Goal: Task Accomplishment & Management: Use online tool/utility

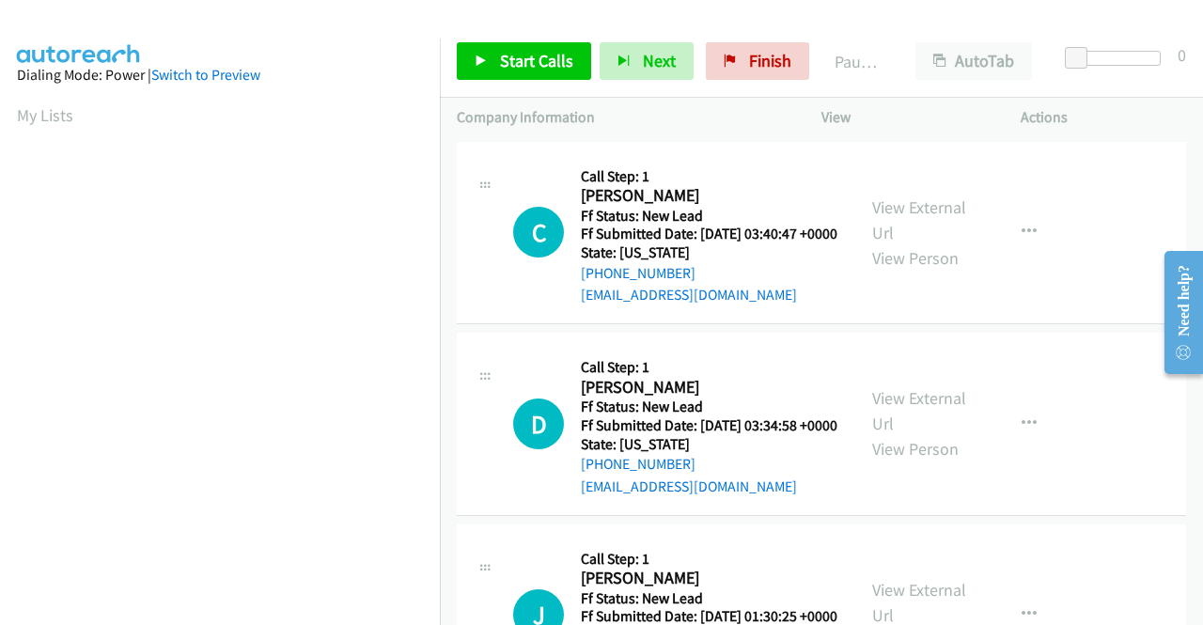
click at [1094, 287] on div "C Callback Scheduled Call Step: 1 [PERSON_NAME] America/Los_Angeles Ff Status: …" at bounding box center [821, 233] width 729 height 183
click at [911, 210] on link "View External Url" at bounding box center [919, 219] width 94 height 47
click at [942, 419] on link "View External Url" at bounding box center [919, 410] width 94 height 47
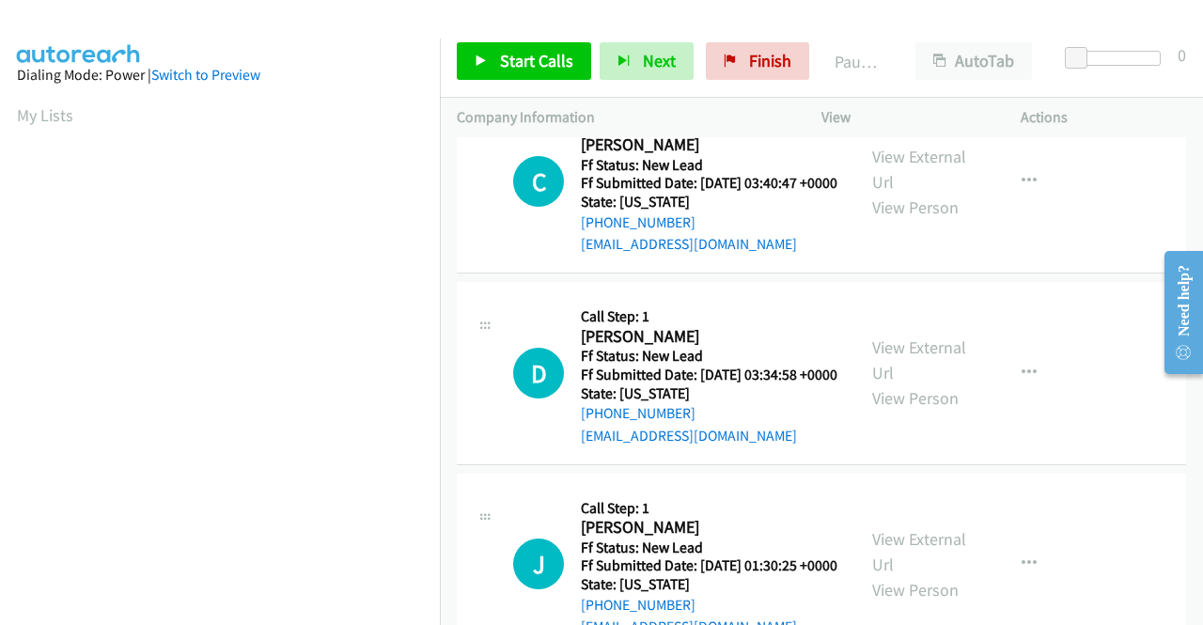
scroll to position [94, 0]
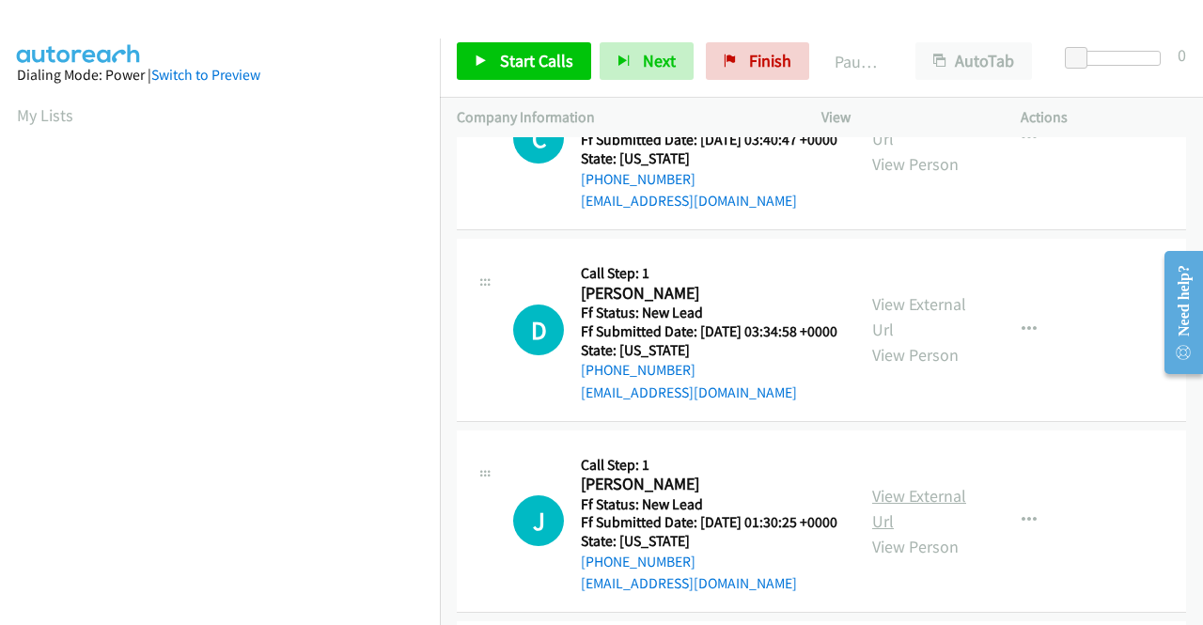
click at [929, 532] on link "View External Url" at bounding box center [919, 508] width 94 height 47
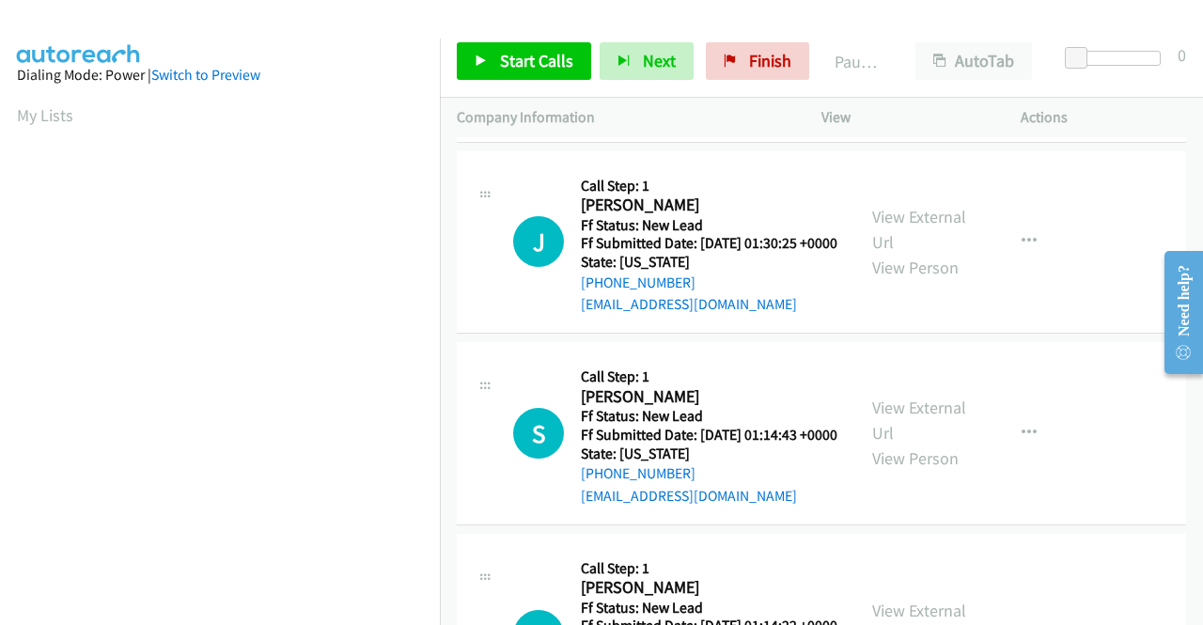
scroll to position [376, 0]
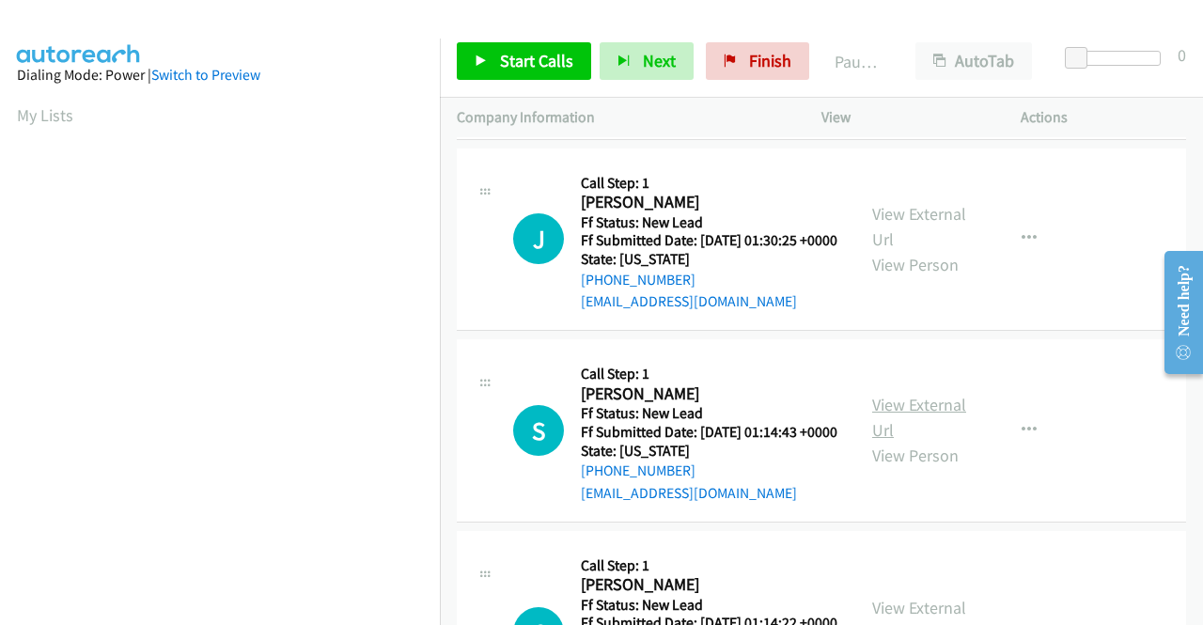
click at [898, 441] on link "View External Url" at bounding box center [919, 417] width 94 height 47
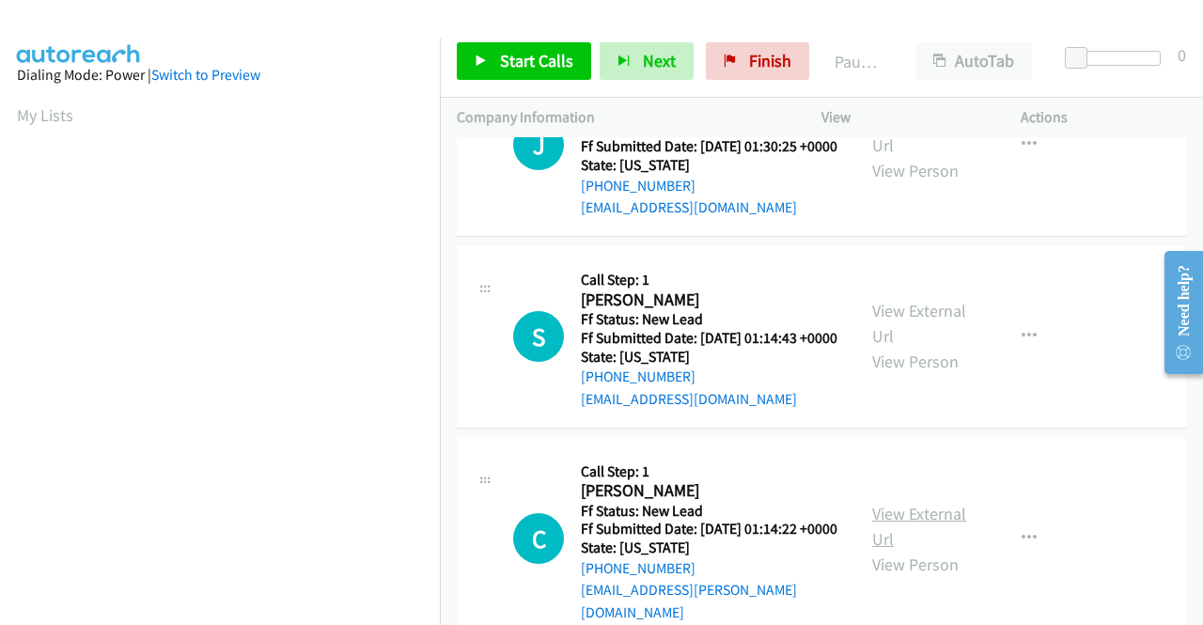
click at [929, 550] on link "View External Url" at bounding box center [919, 526] width 94 height 47
click at [545, 60] on span "Start Calls" at bounding box center [536, 61] width 73 height 22
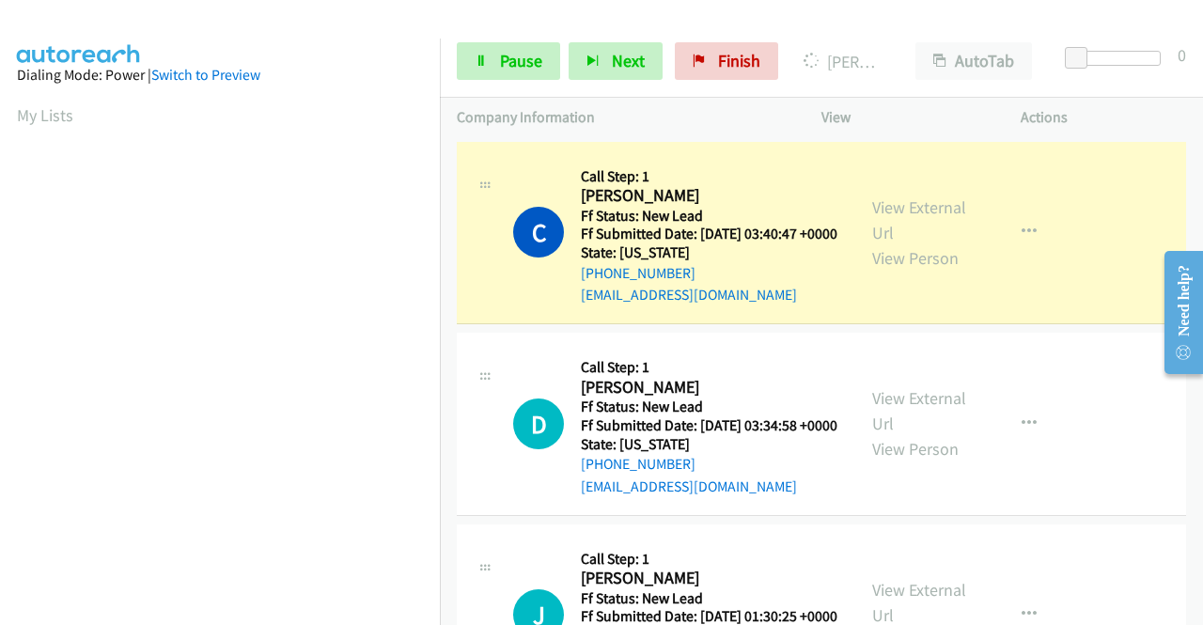
scroll to position [428, 0]
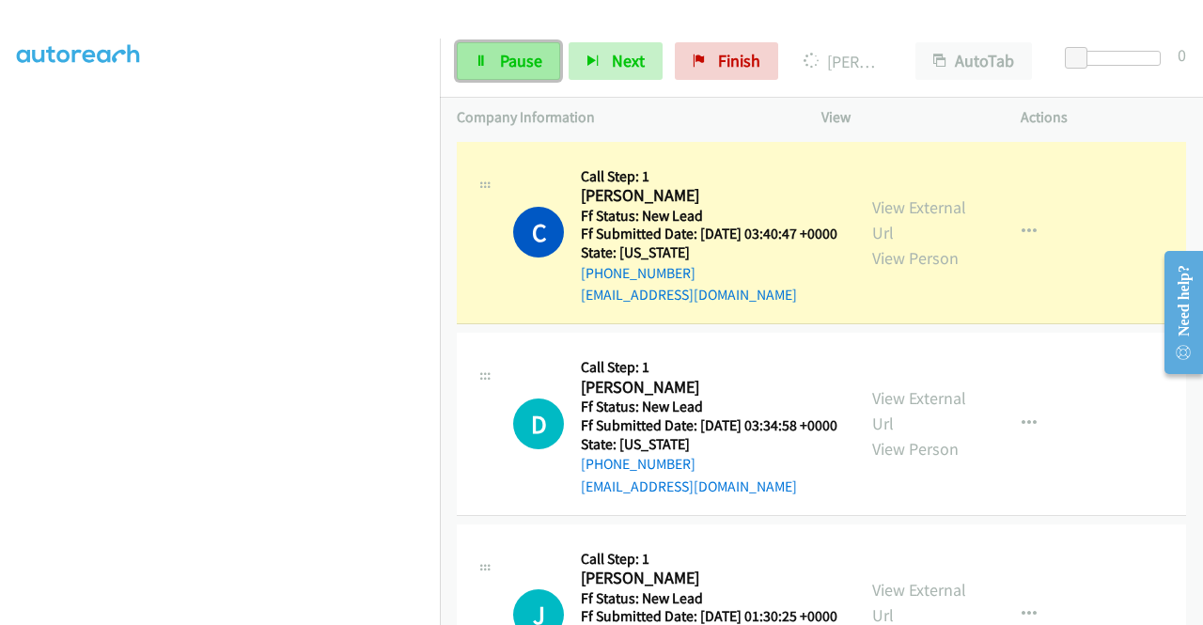
click at [533, 45] on link "Pause" at bounding box center [508, 61] width 103 height 38
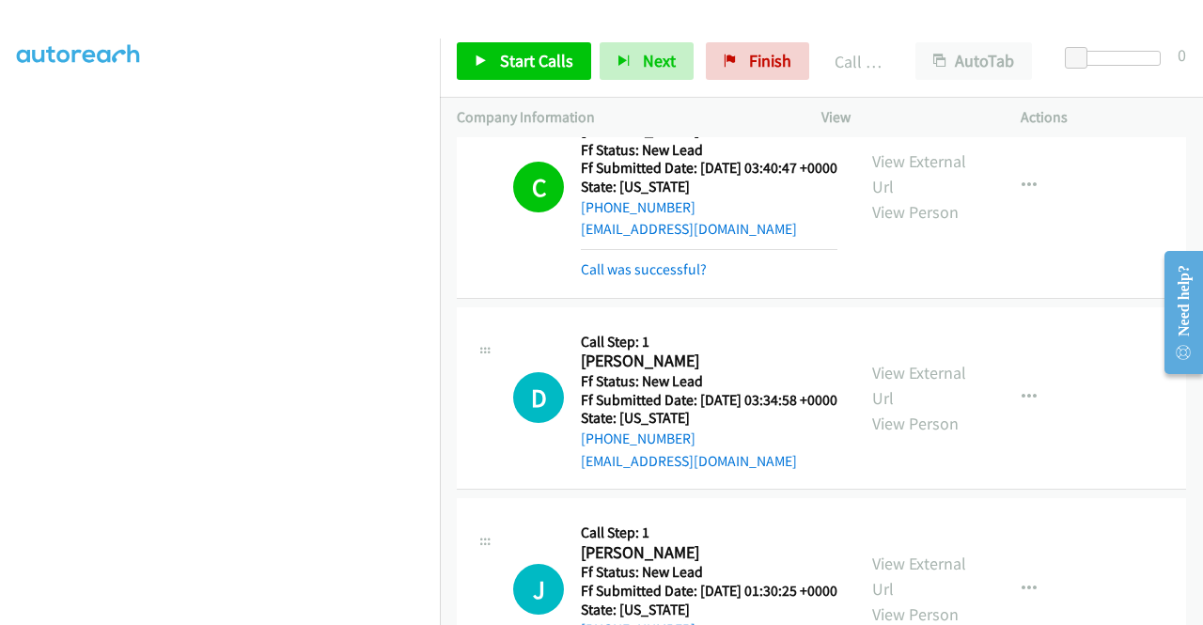
scroll to position [94, 0]
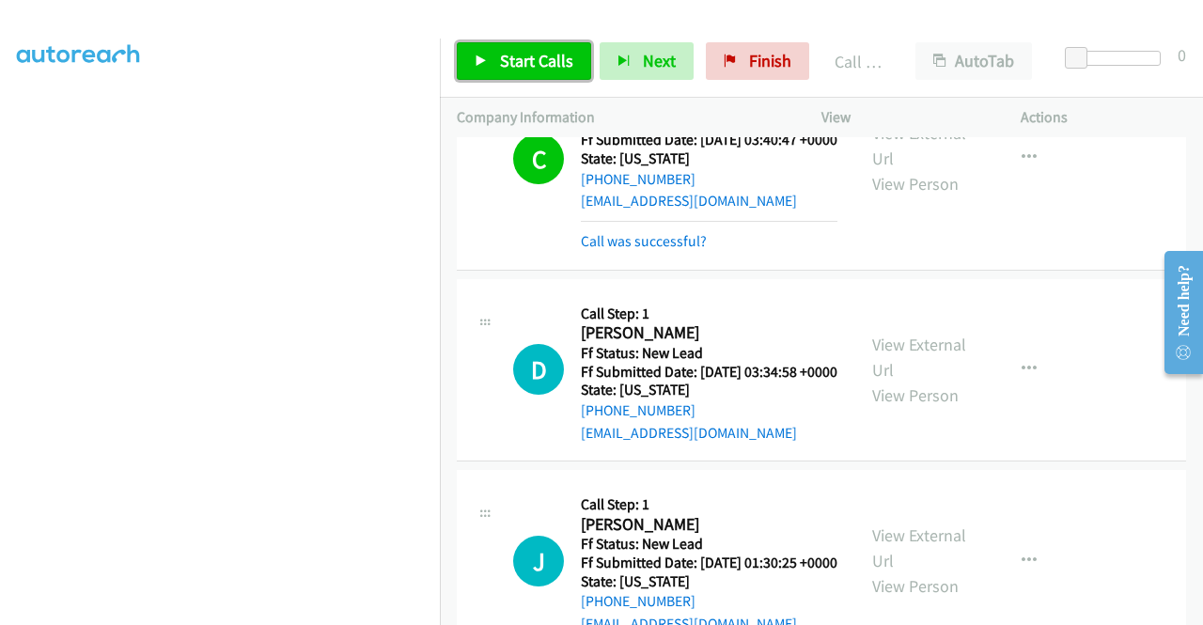
click at [550, 59] on span "Start Calls" at bounding box center [536, 61] width 73 height 22
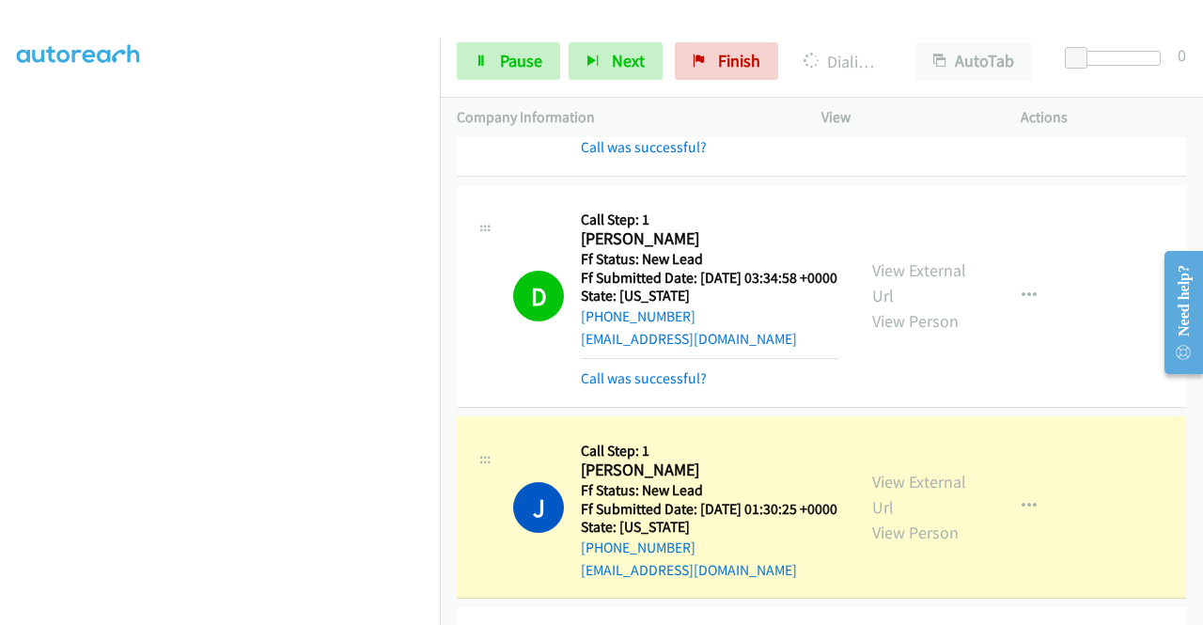
scroll to position [0, 0]
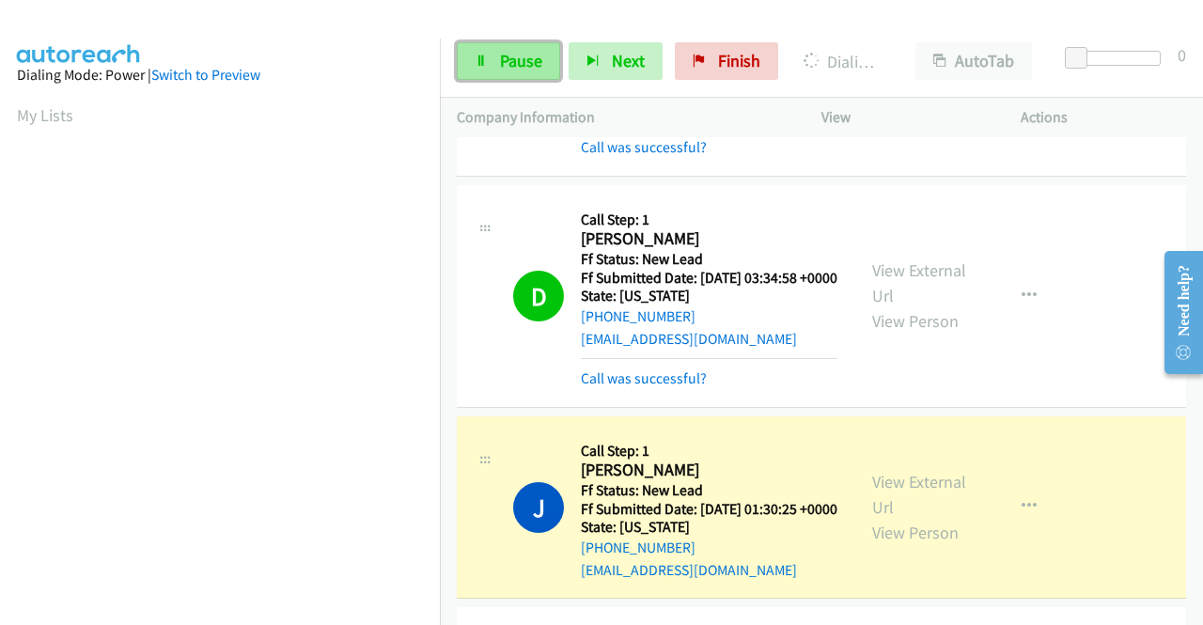
click at [485, 67] on icon at bounding box center [481, 61] width 13 height 13
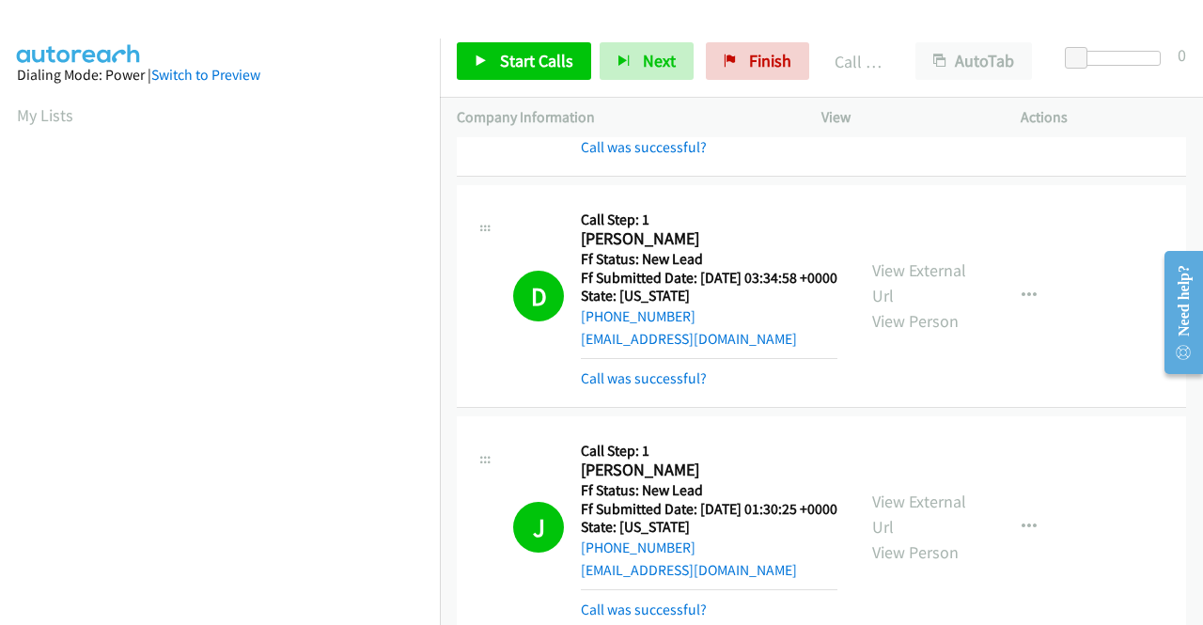
scroll to position [428, 0]
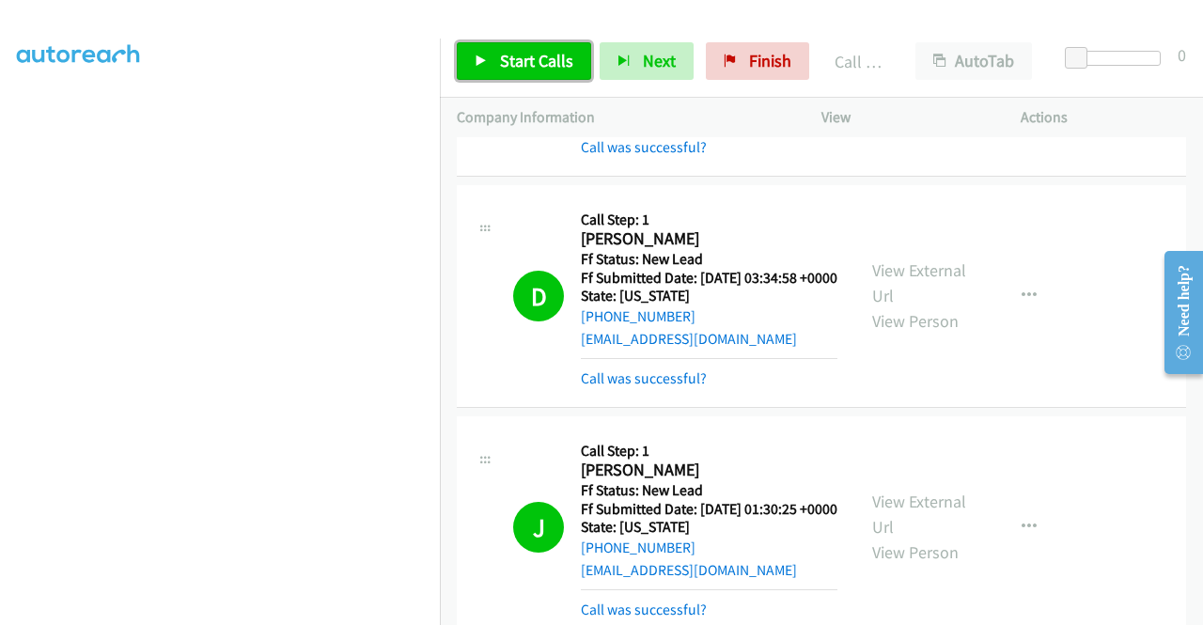
click at [568, 52] on span "Start Calls" at bounding box center [536, 61] width 73 height 22
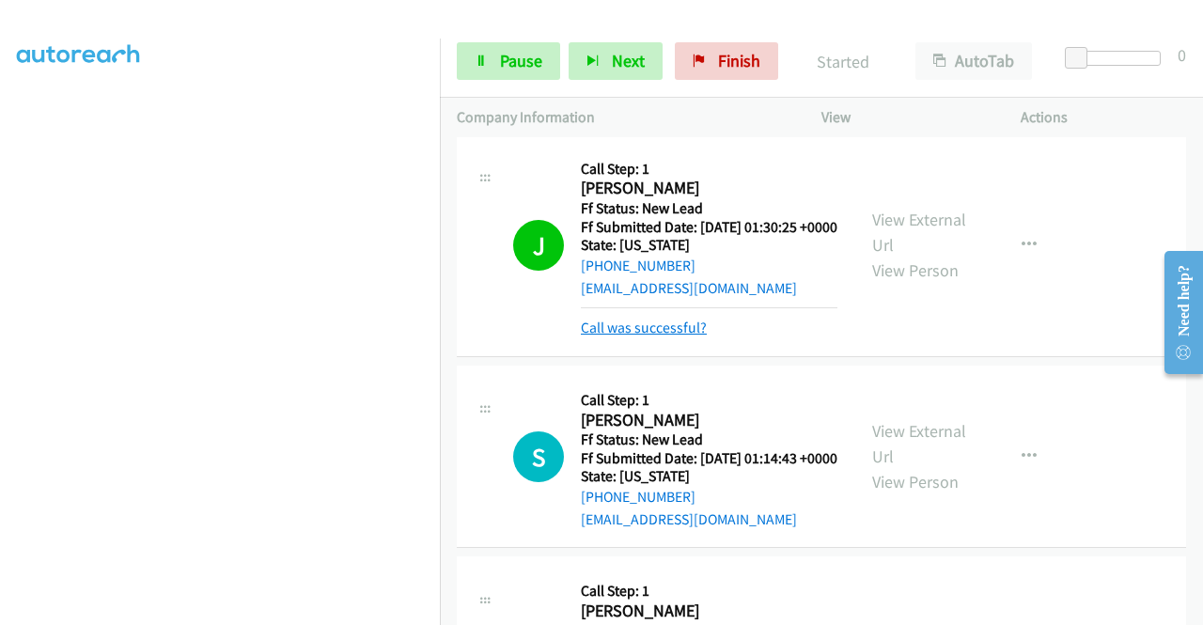
click at [697, 336] on link "Call was successful?" at bounding box center [644, 328] width 126 height 18
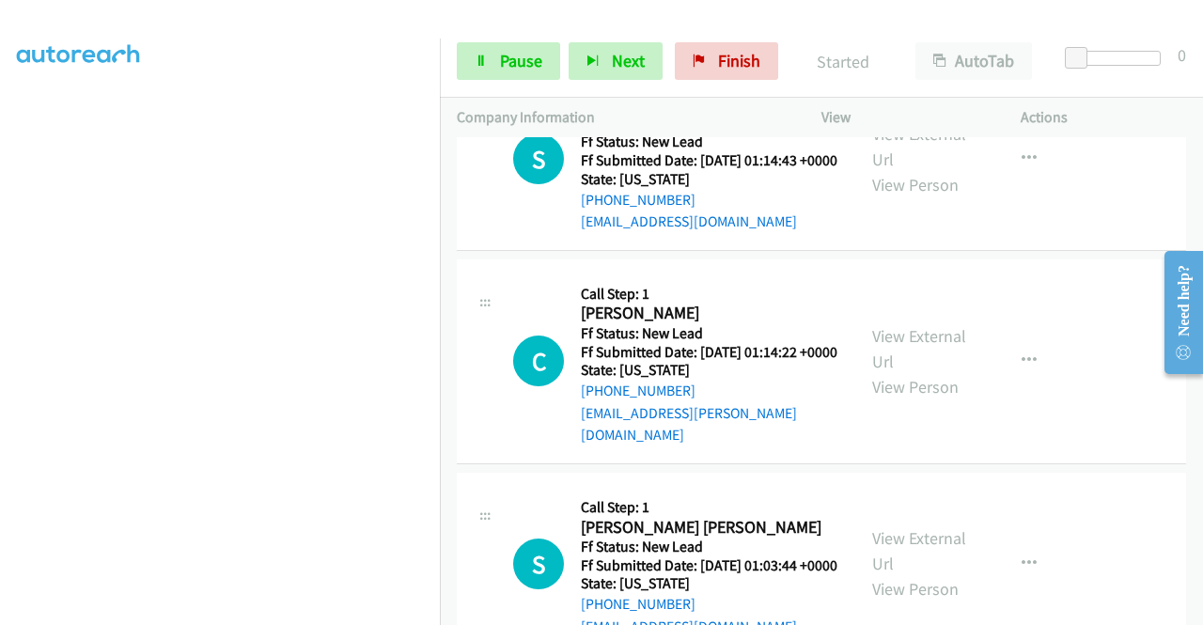
scroll to position [846, 0]
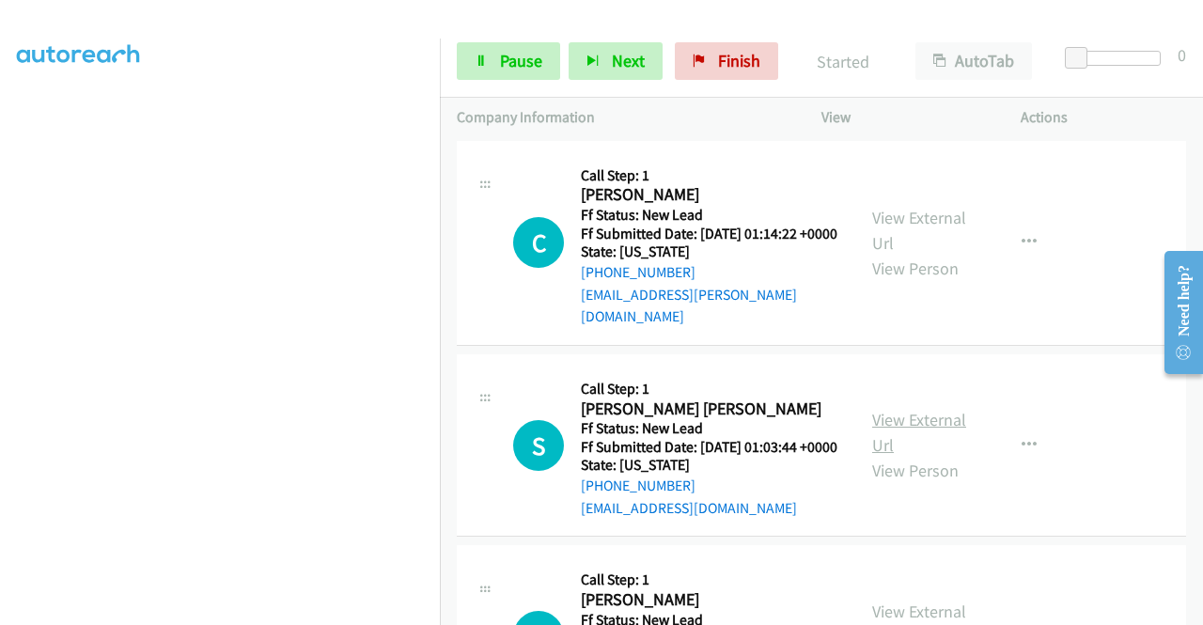
click at [876, 456] on link "View External Url" at bounding box center [919, 432] width 94 height 47
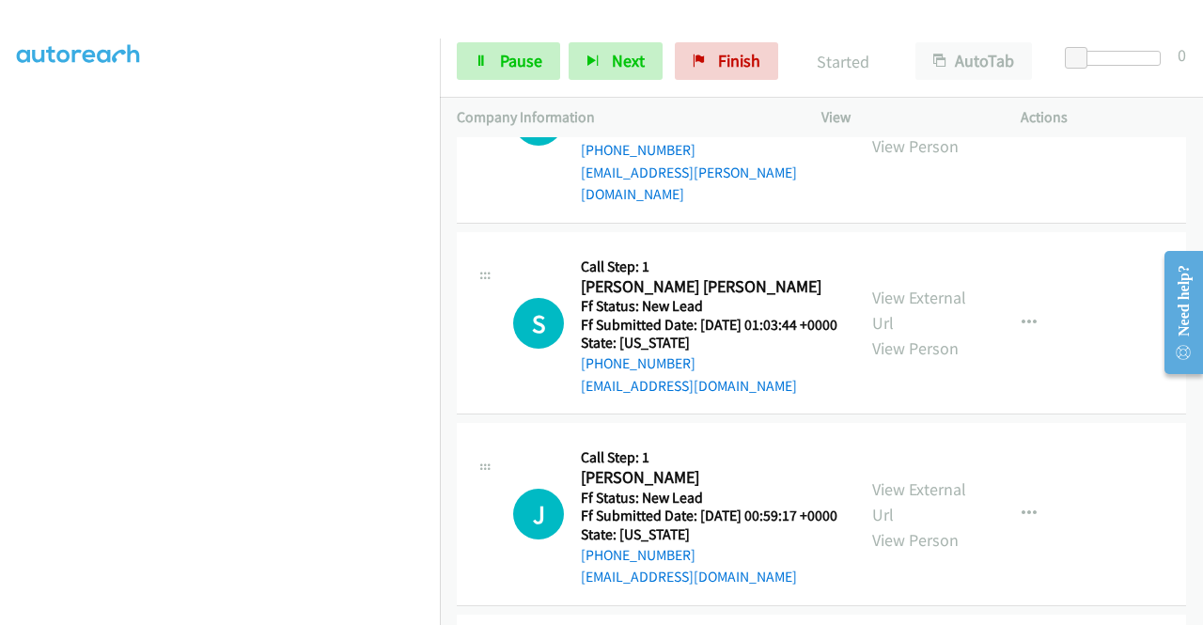
scroll to position [1034, 0]
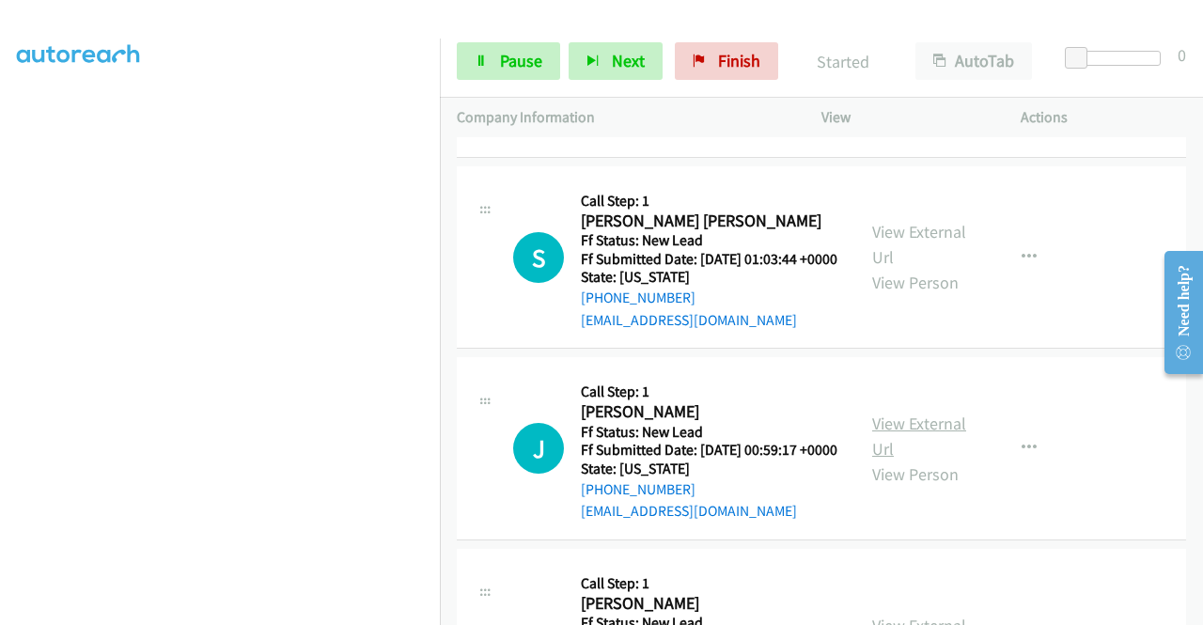
click at [907, 459] on link "View External Url" at bounding box center [919, 436] width 94 height 47
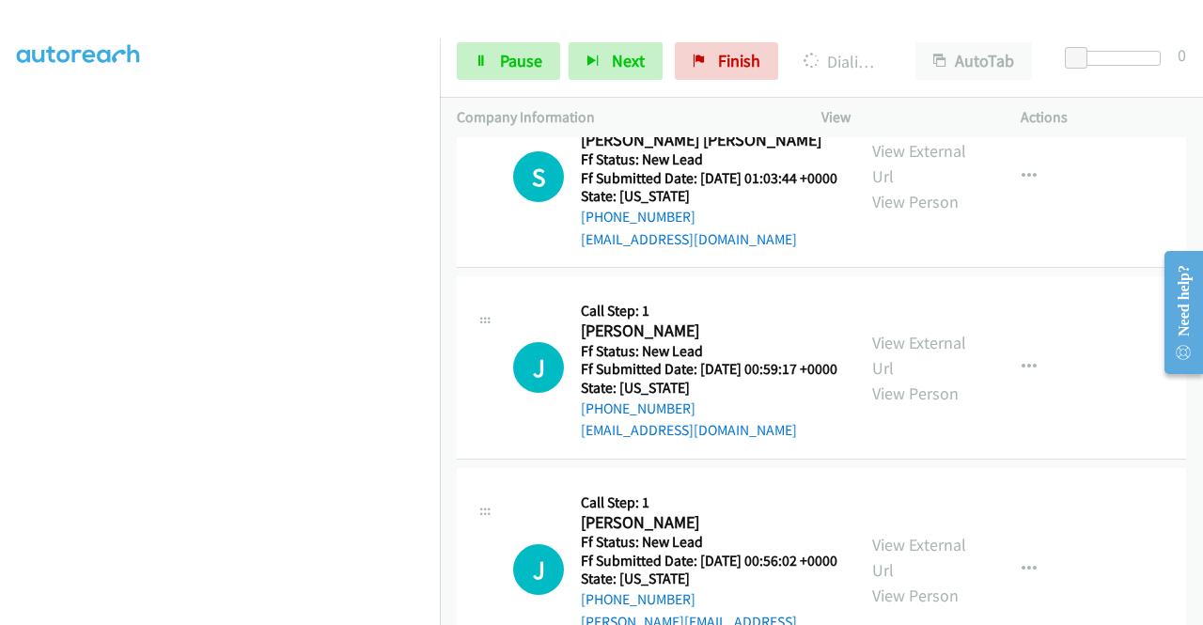
scroll to position [1222, 0]
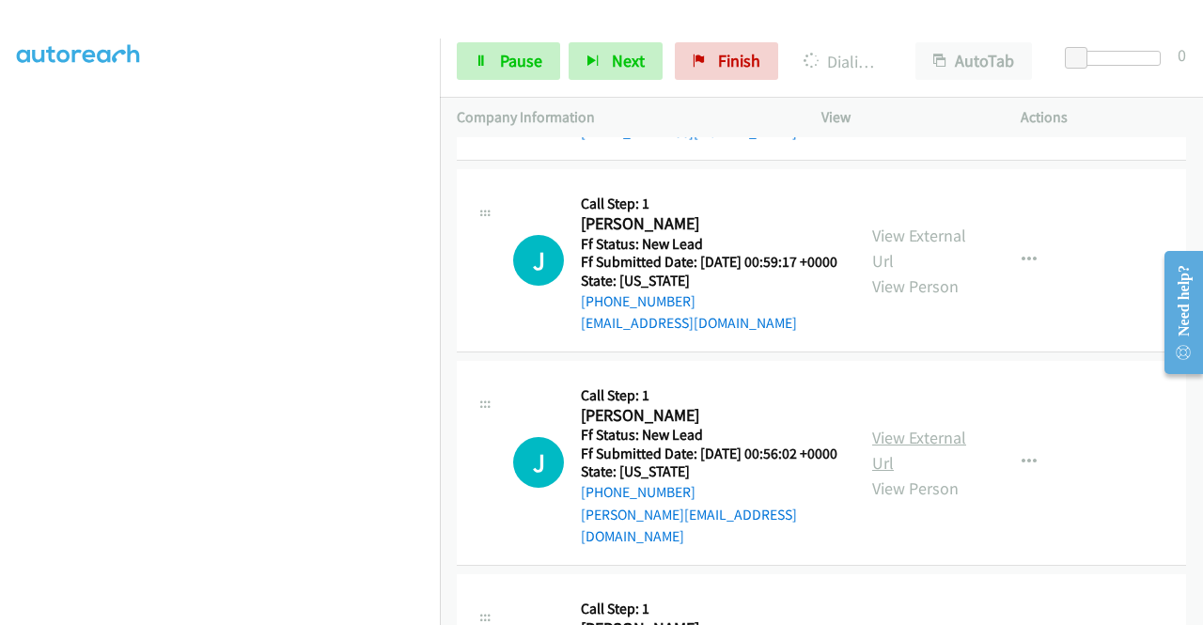
click at [912, 474] on link "View External Url" at bounding box center [919, 450] width 94 height 47
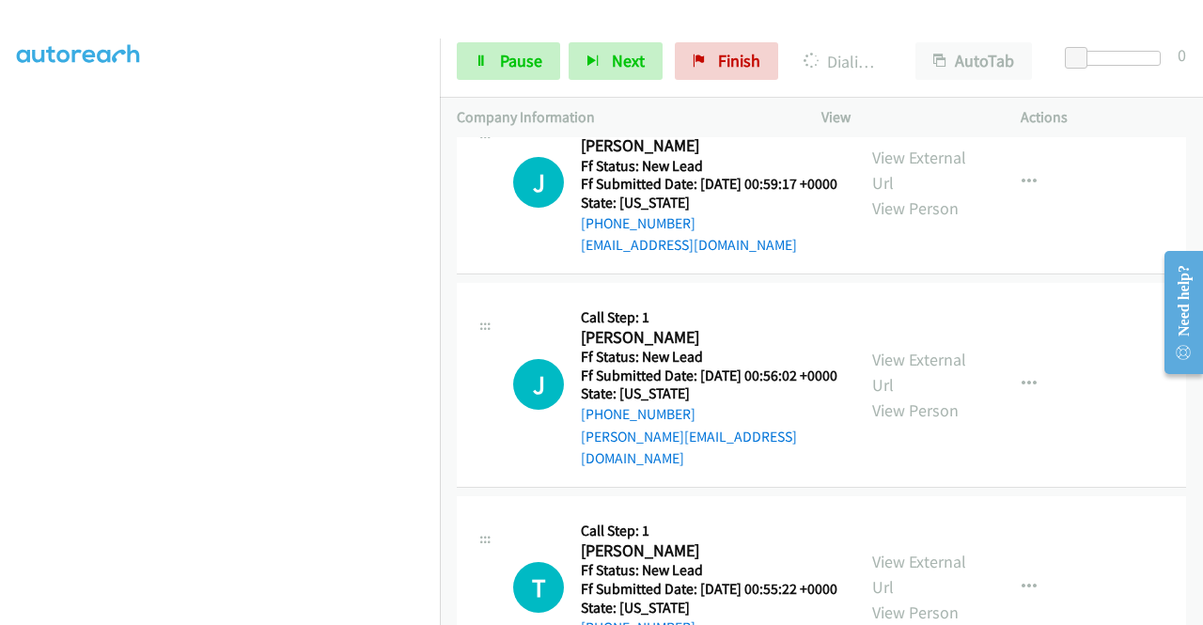
scroll to position [1409, 0]
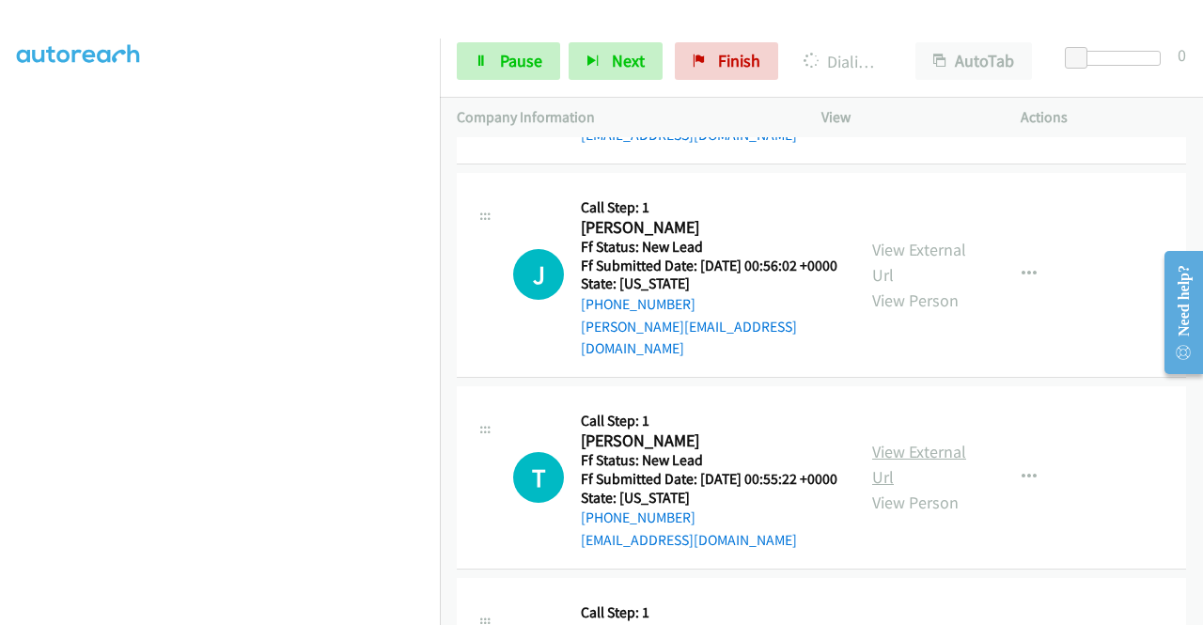
click at [927, 488] on link "View External Url" at bounding box center [919, 464] width 94 height 47
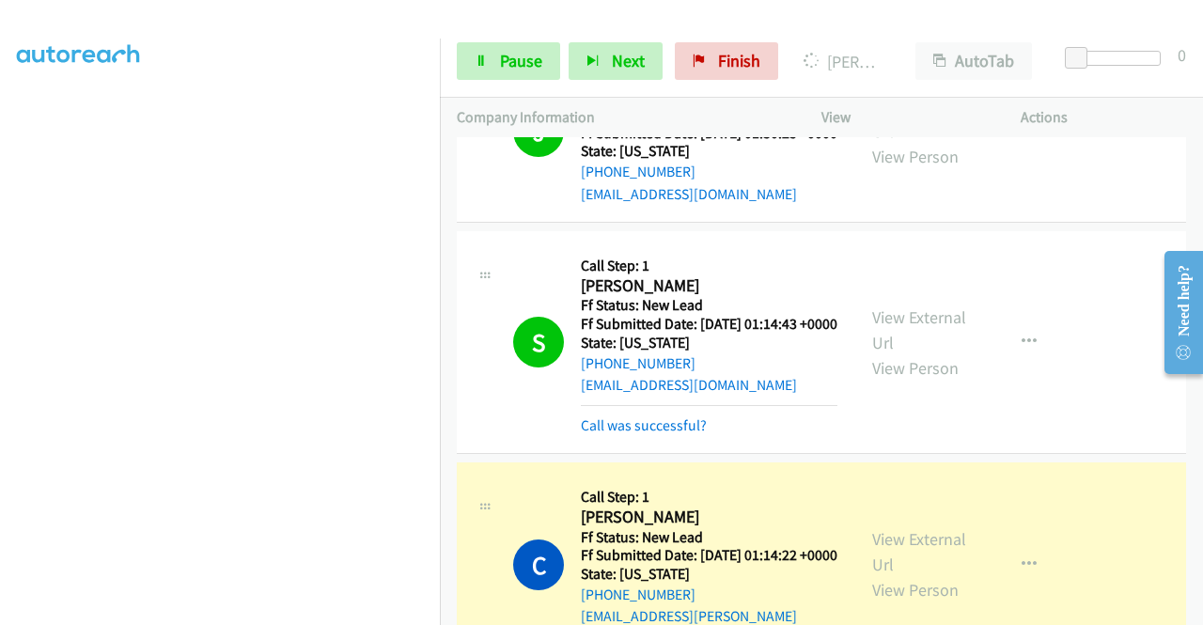
scroll to position [0, 0]
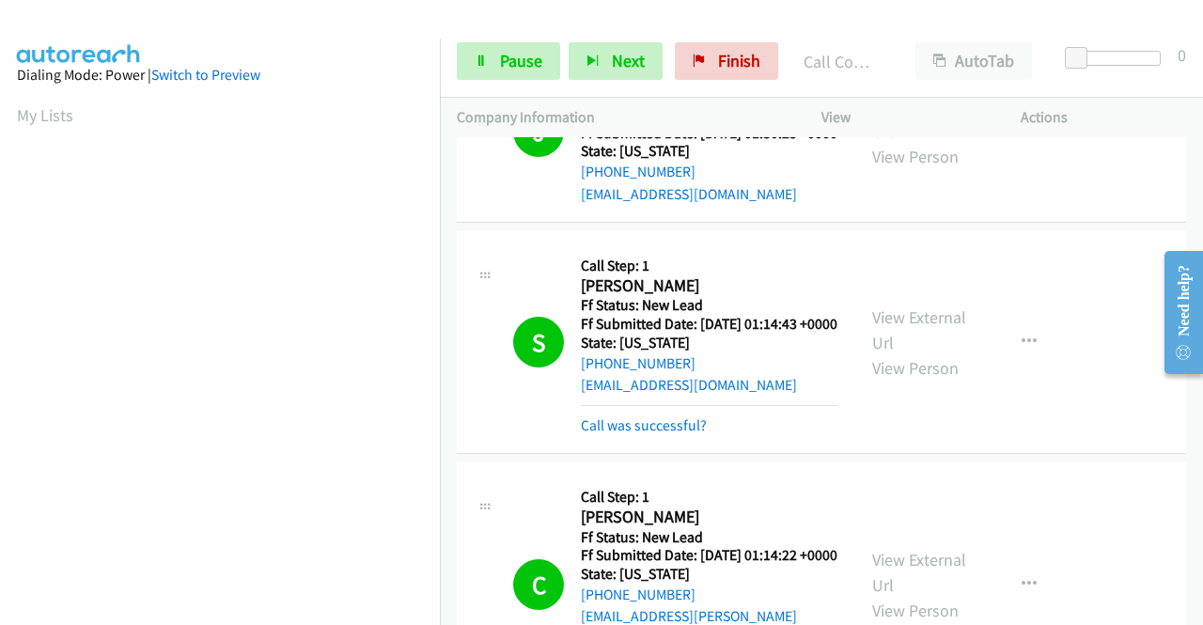
click at [455, 557] on td "C Callback Scheduled Call Step: 1 [PERSON_NAME] America/New_York Ff Status: New…" at bounding box center [821, 586] width 763 height 254
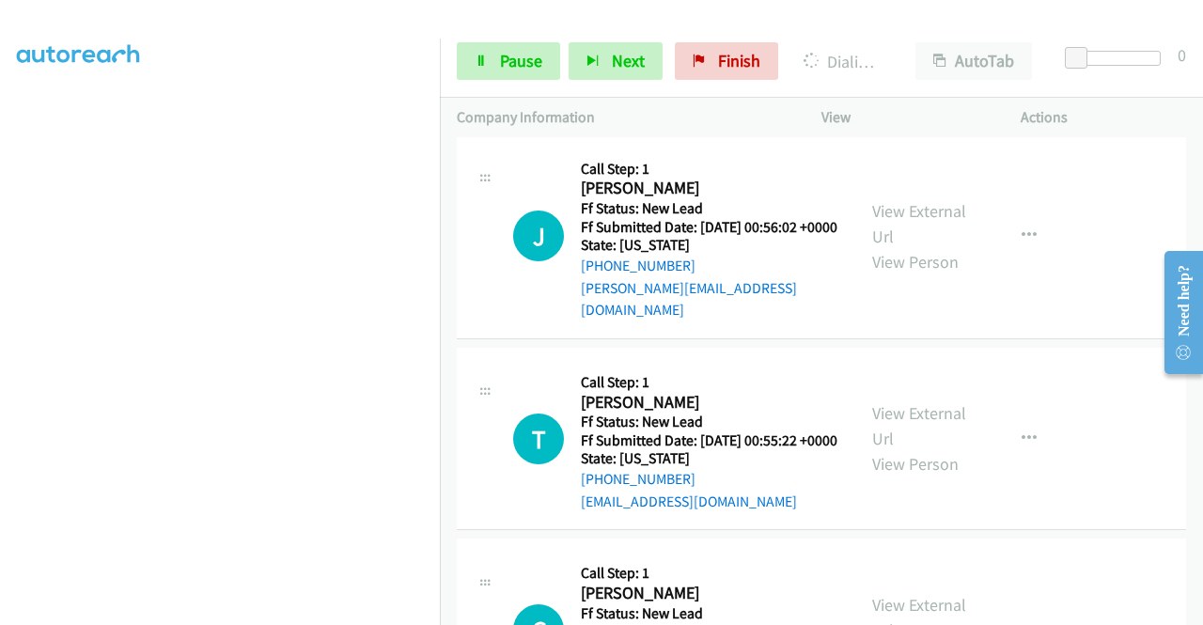
scroll to position [1597, 0]
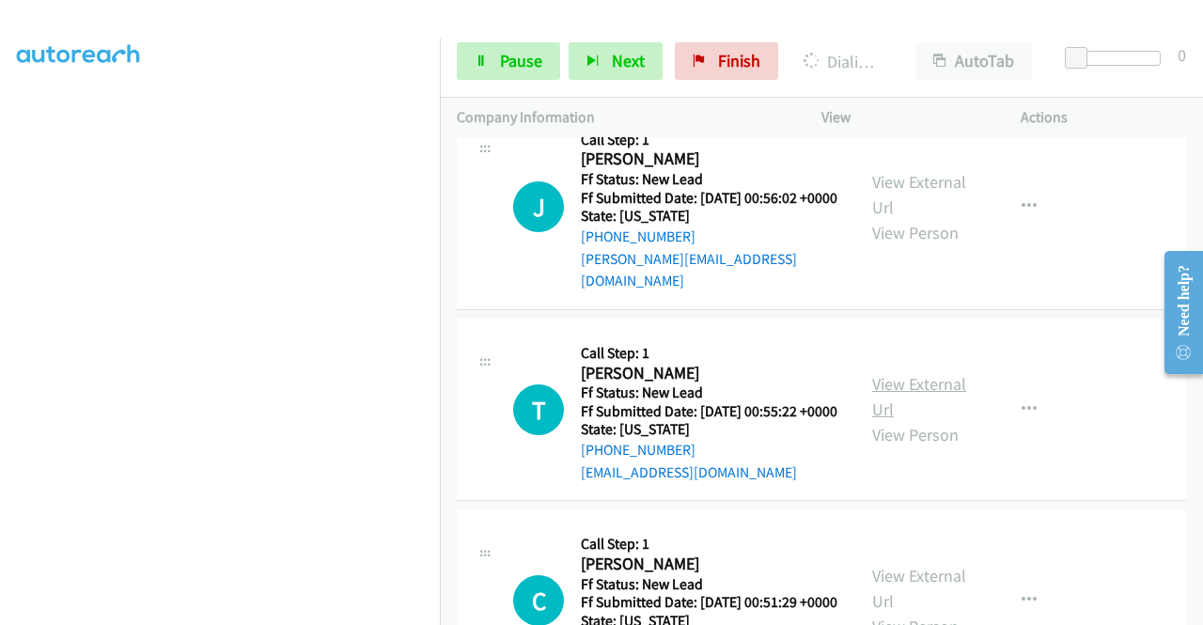
click at [895, 420] on link "View External Url" at bounding box center [919, 396] width 94 height 47
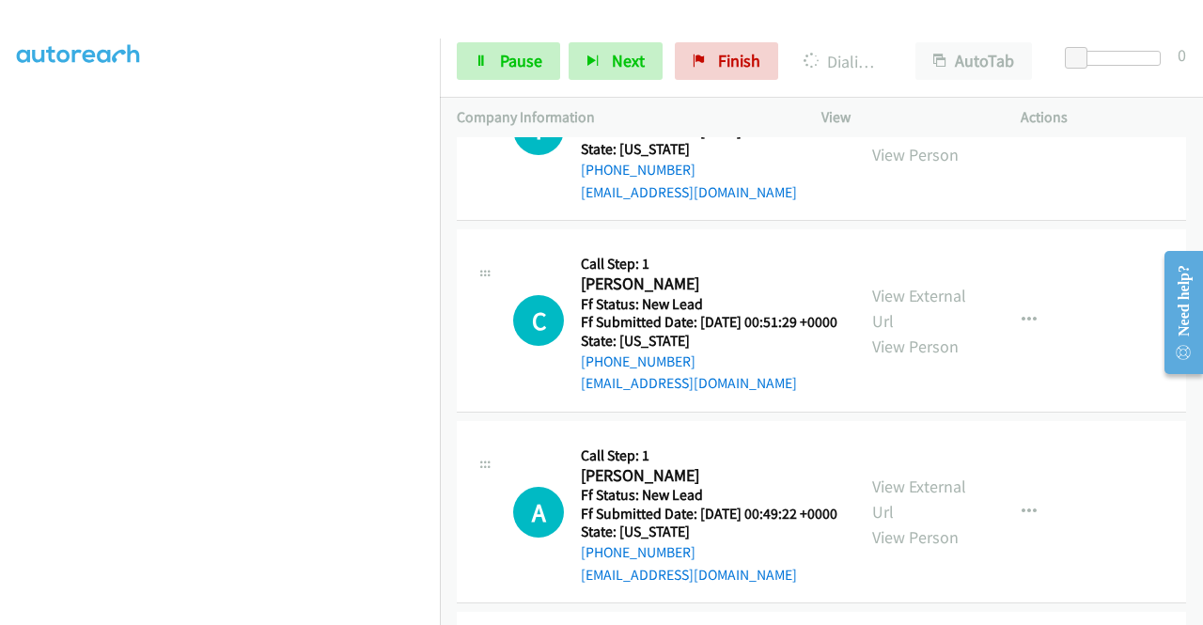
scroll to position [1879, 0]
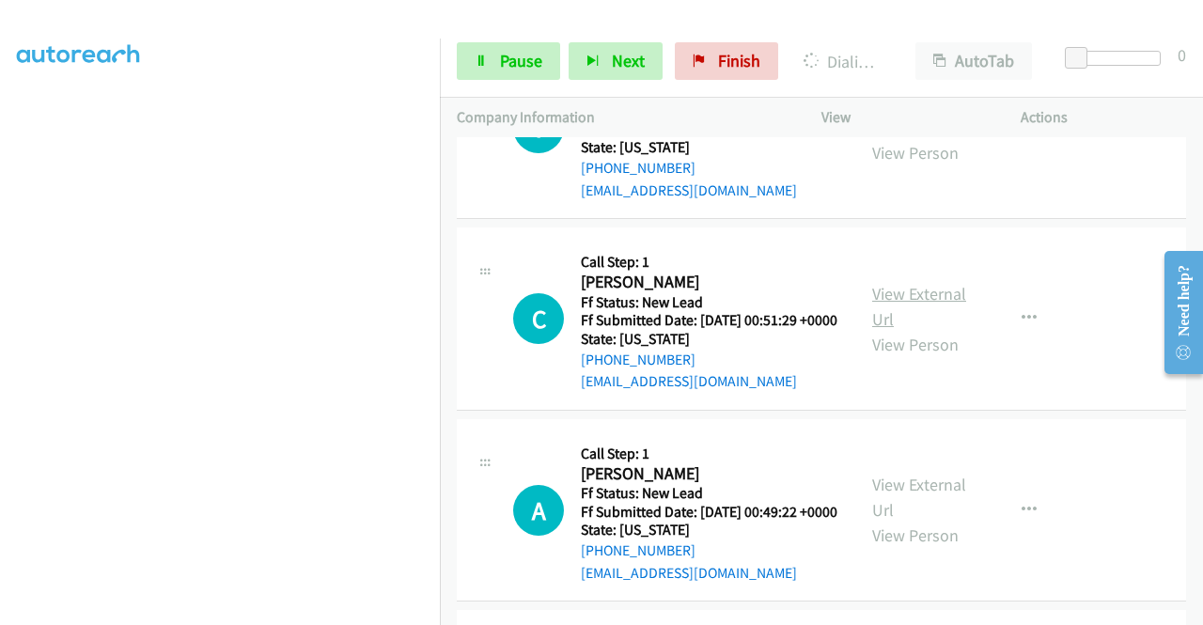
click at [934, 330] on link "View External Url" at bounding box center [919, 306] width 94 height 47
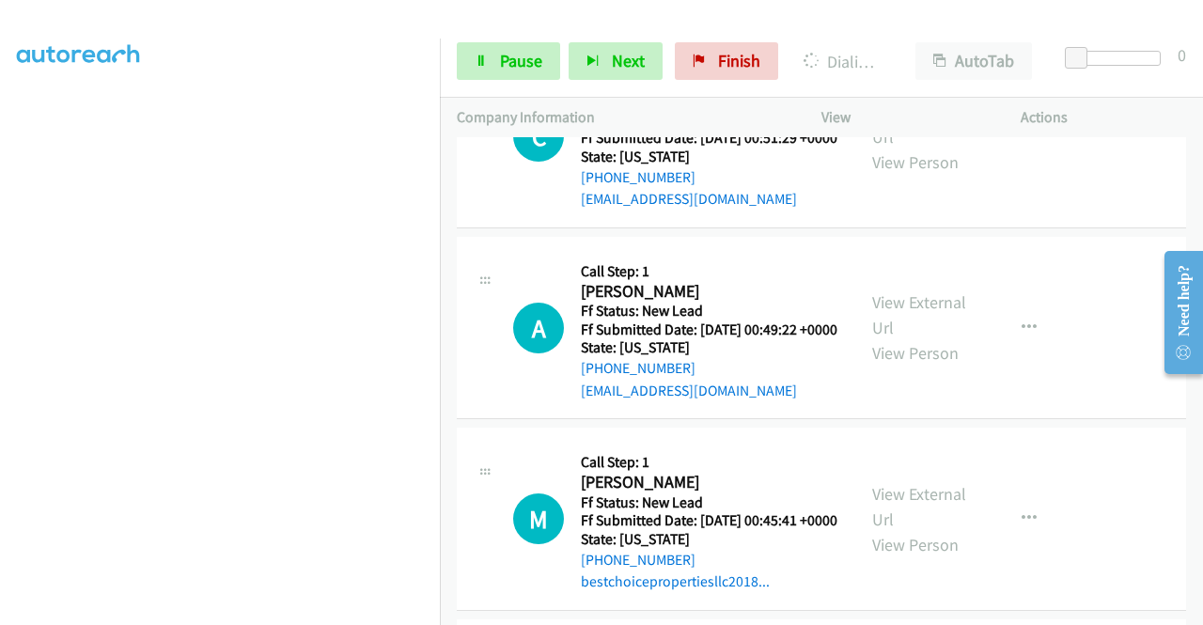
scroll to position [2067, 0]
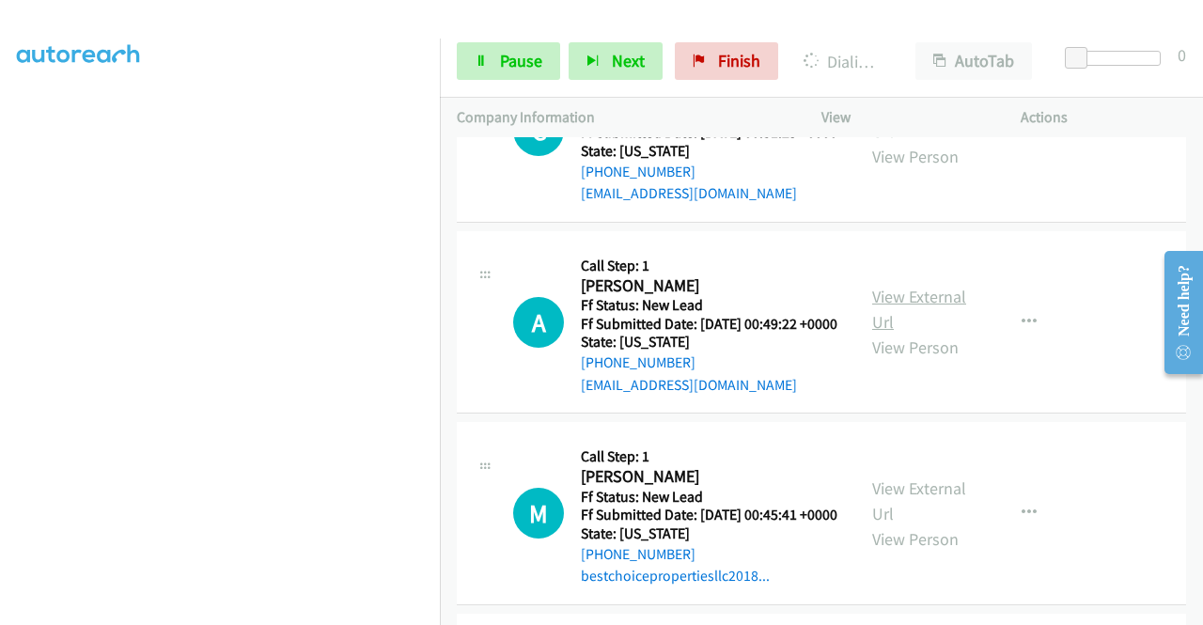
click at [942, 333] on link "View External Url" at bounding box center [919, 309] width 94 height 47
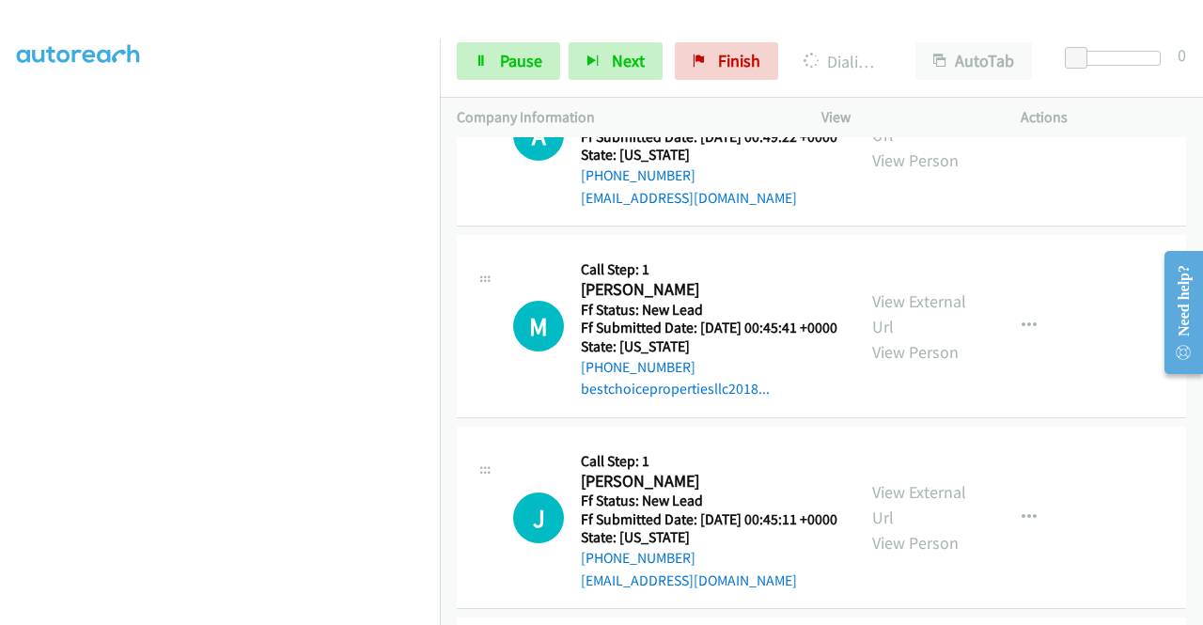
scroll to position [2255, 0]
click at [926, 336] on link "View External Url" at bounding box center [919, 312] width 94 height 47
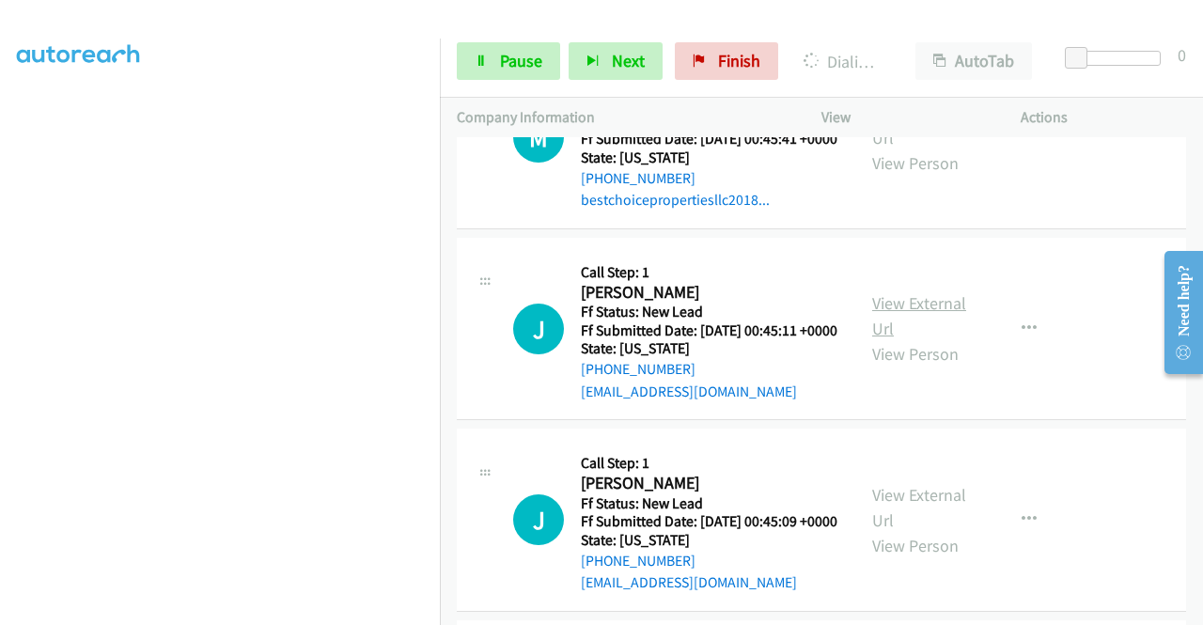
click at [895, 339] on link "View External Url" at bounding box center [919, 315] width 94 height 47
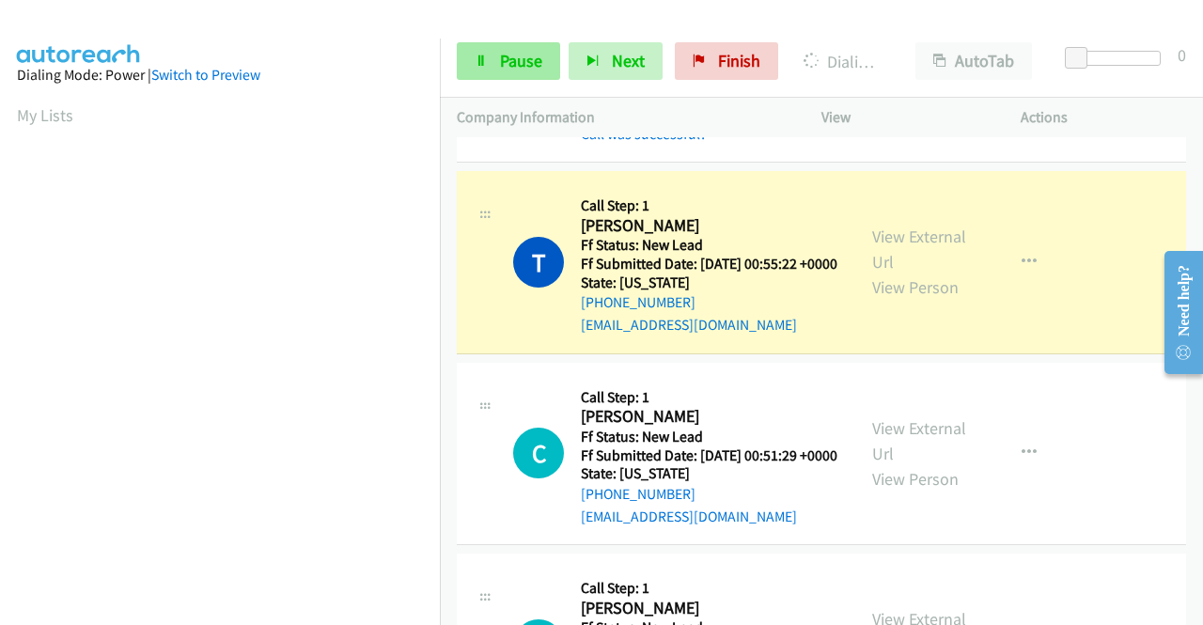
scroll to position [428, 0]
click at [500, 67] on span "Pause" at bounding box center [521, 61] width 42 height 22
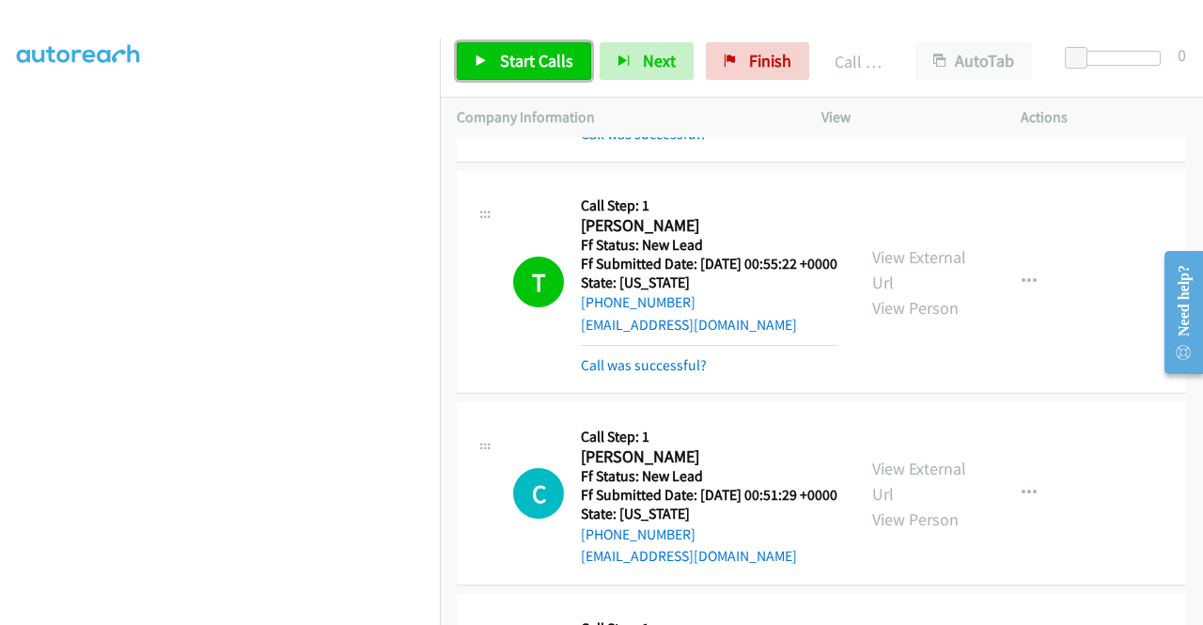
click at [523, 62] on span "Start Calls" at bounding box center [536, 61] width 73 height 22
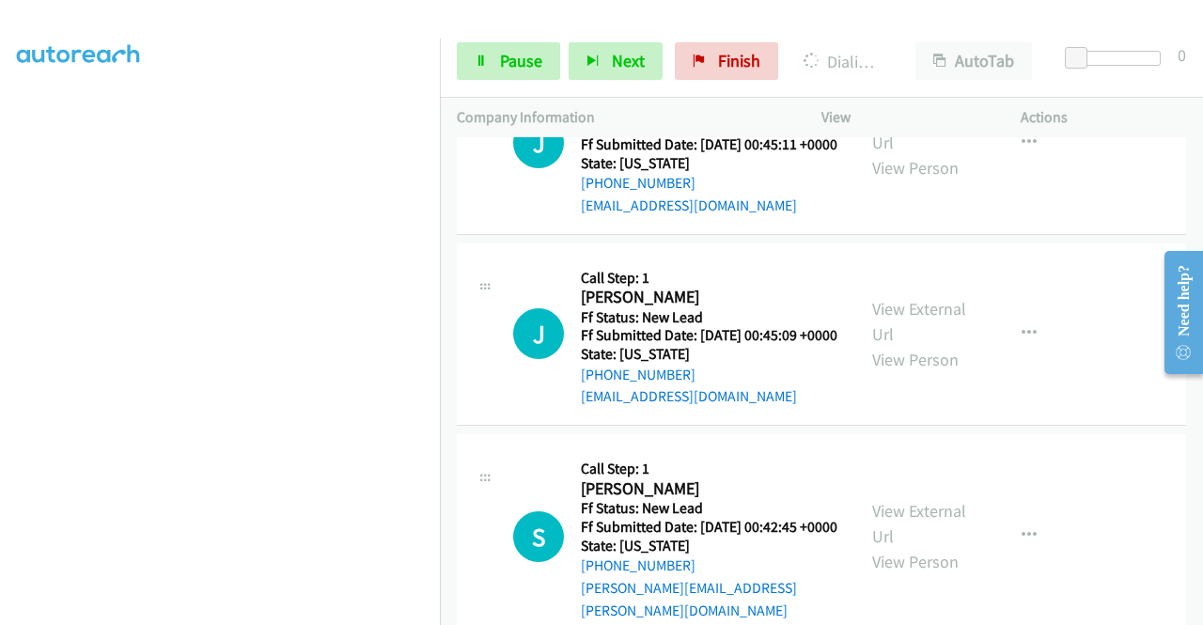
scroll to position [2858, 0]
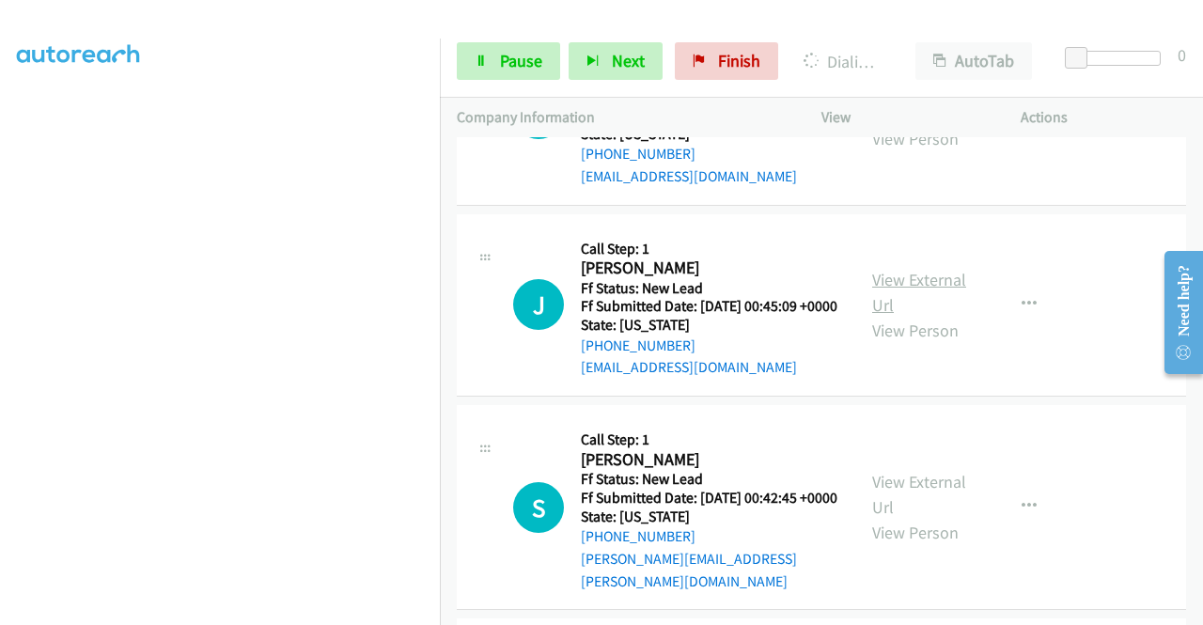
click at [923, 316] on link "View External Url" at bounding box center [919, 292] width 94 height 47
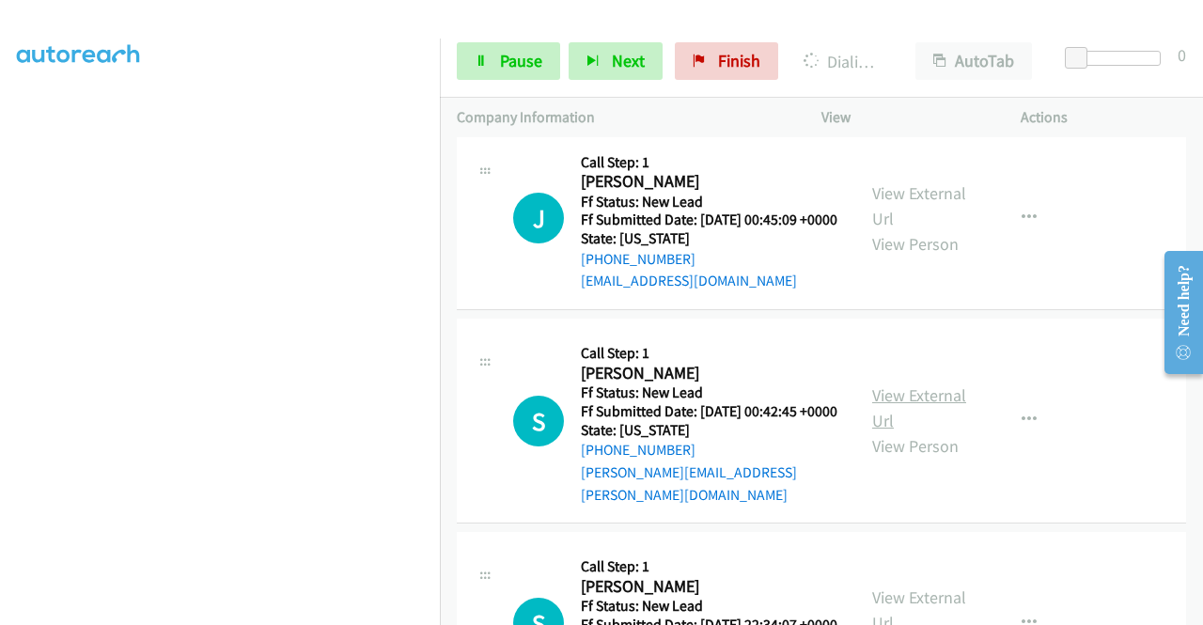
scroll to position [3046, 0]
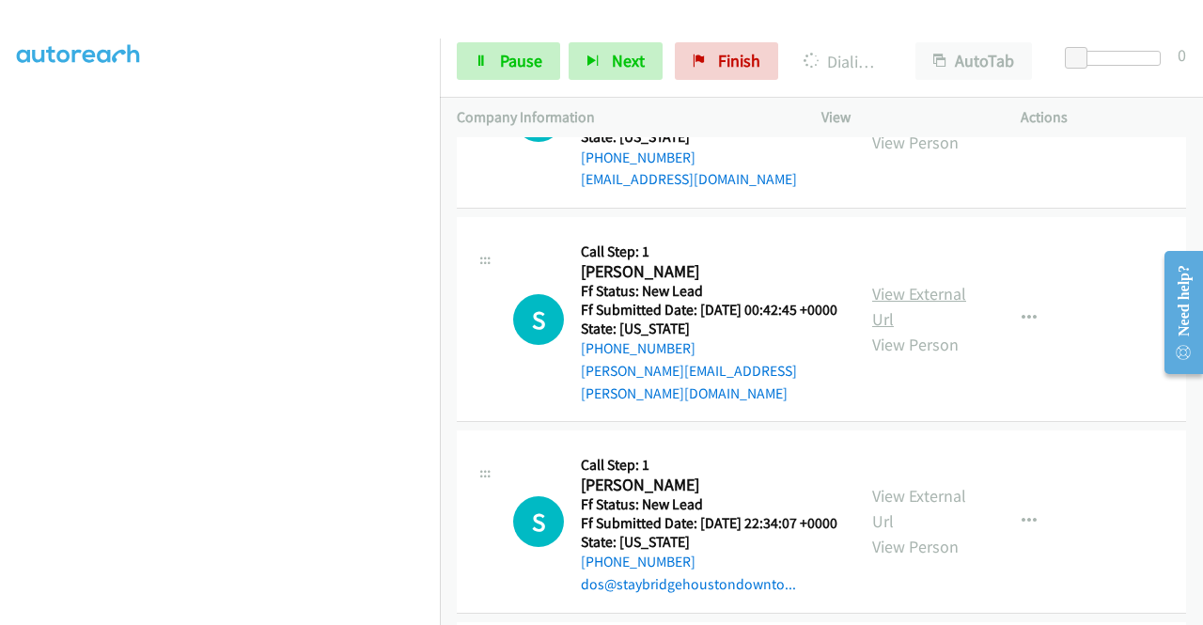
click at [937, 330] on link "View External Url" at bounding box center [919, 306] width 94 height 47
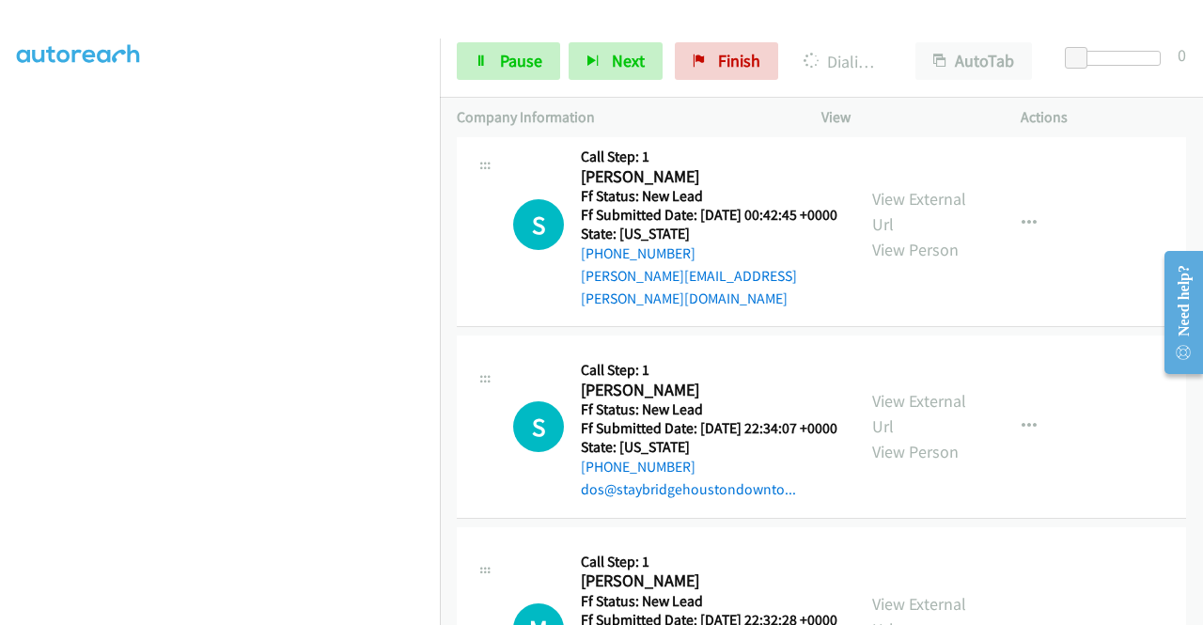
scroll to position [3234, 0]
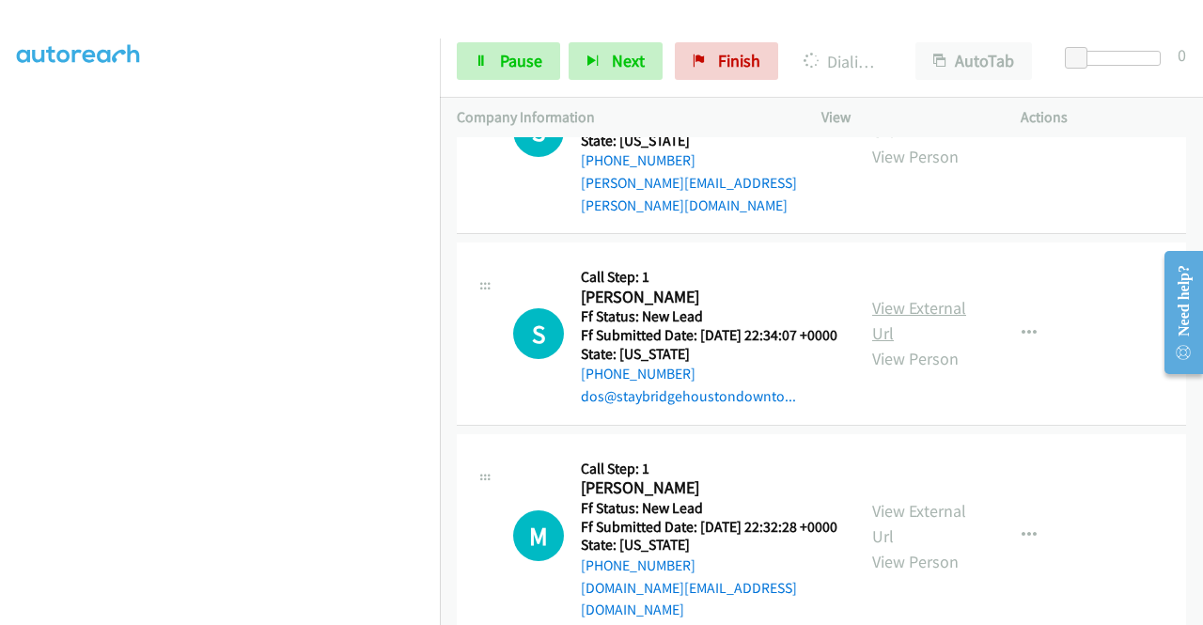
click at [942, 344] on link "View External Url" at bounding box center [919, 320] width 94 height 47
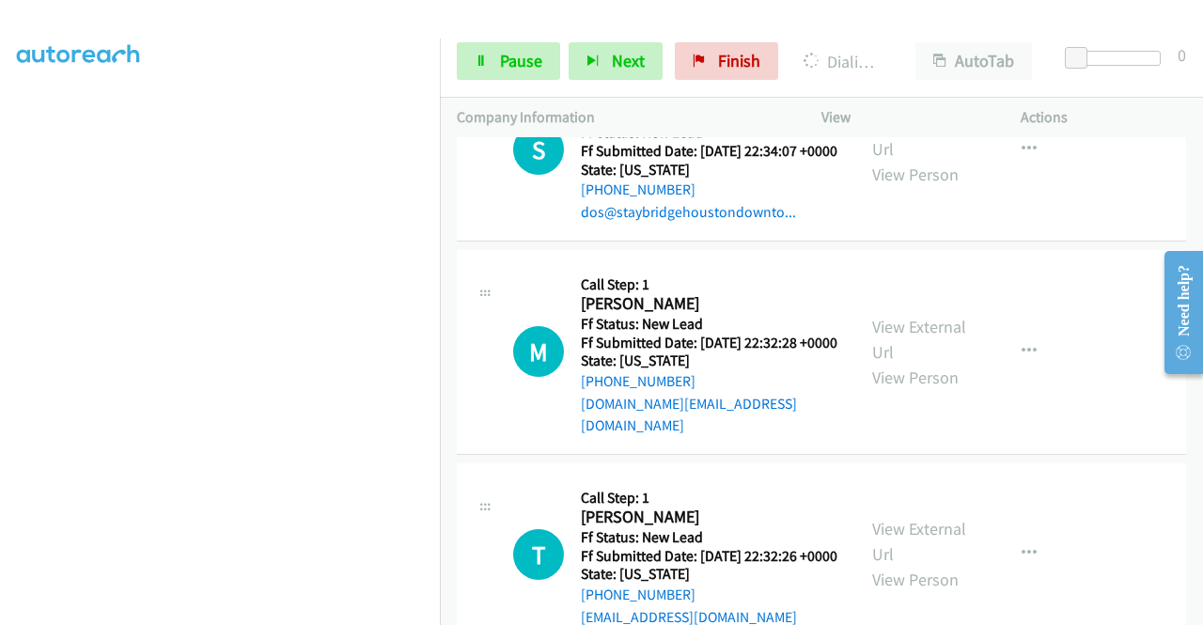
scroll to position [3422, 0]
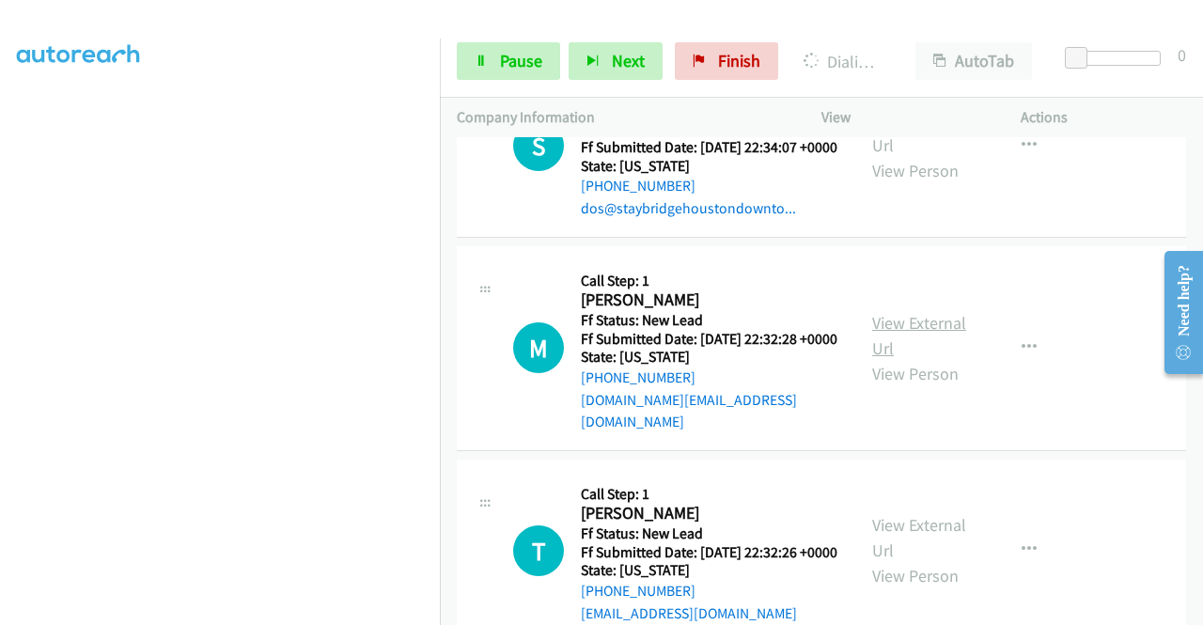
click at [932, 359] on link "View External Url" at bounding box center [919, 335] width 94 height 47
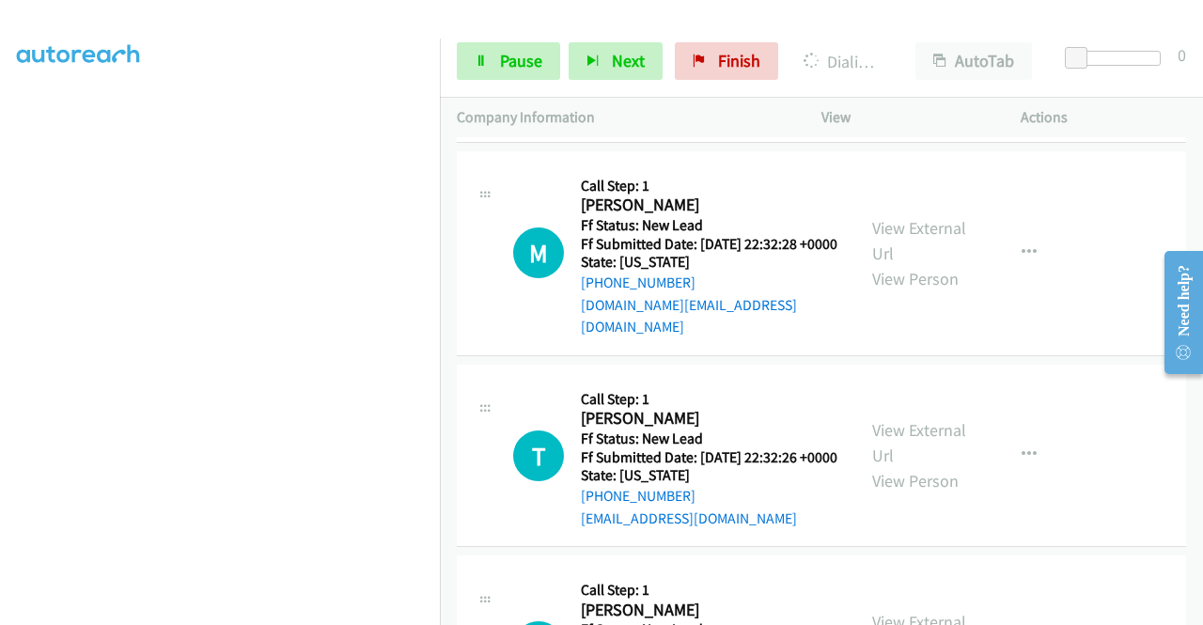
scroll to position [3610, 0]
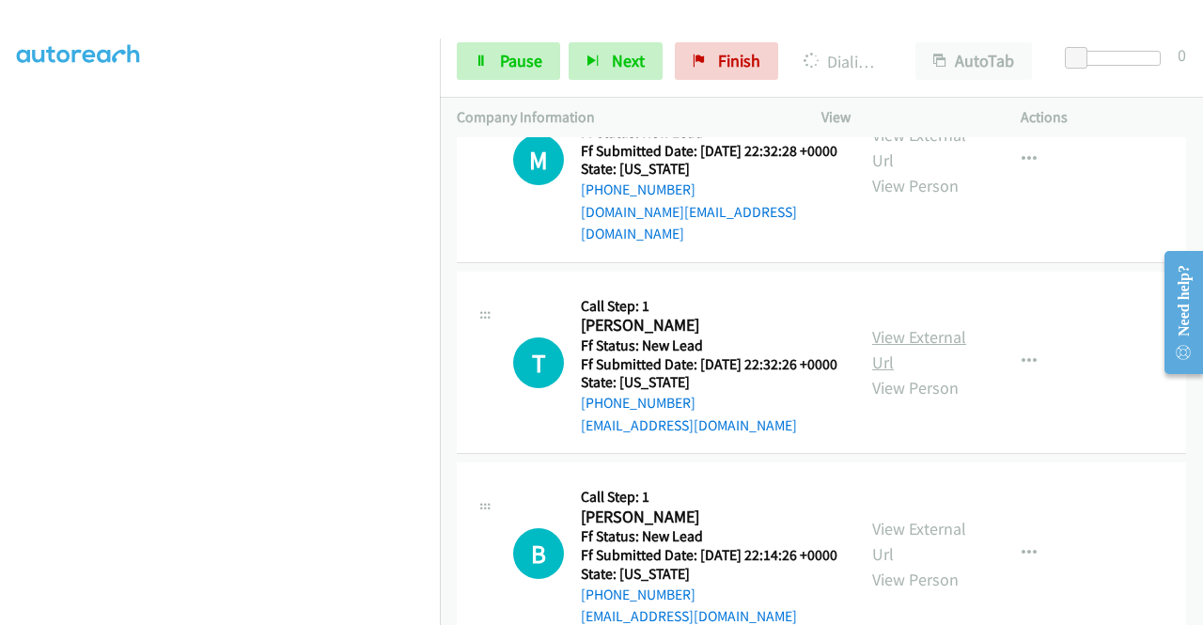
click at [914, 373] on link "View External Url" at bounding box center [919, 349] width 94 height 47
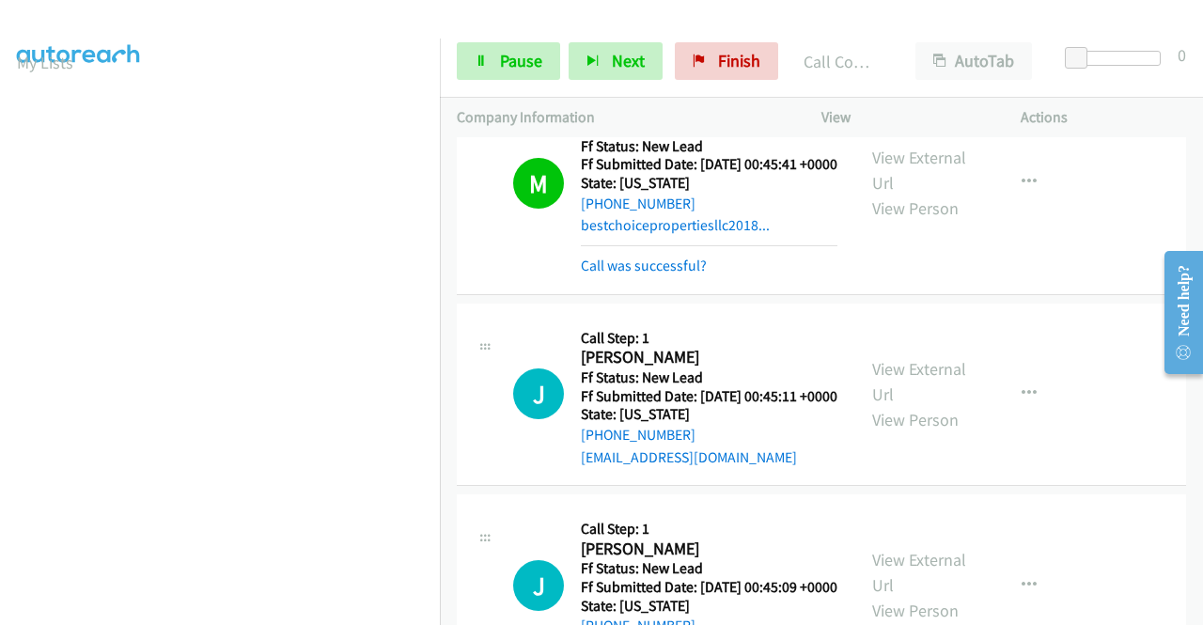
scroll to position [2764, 0]
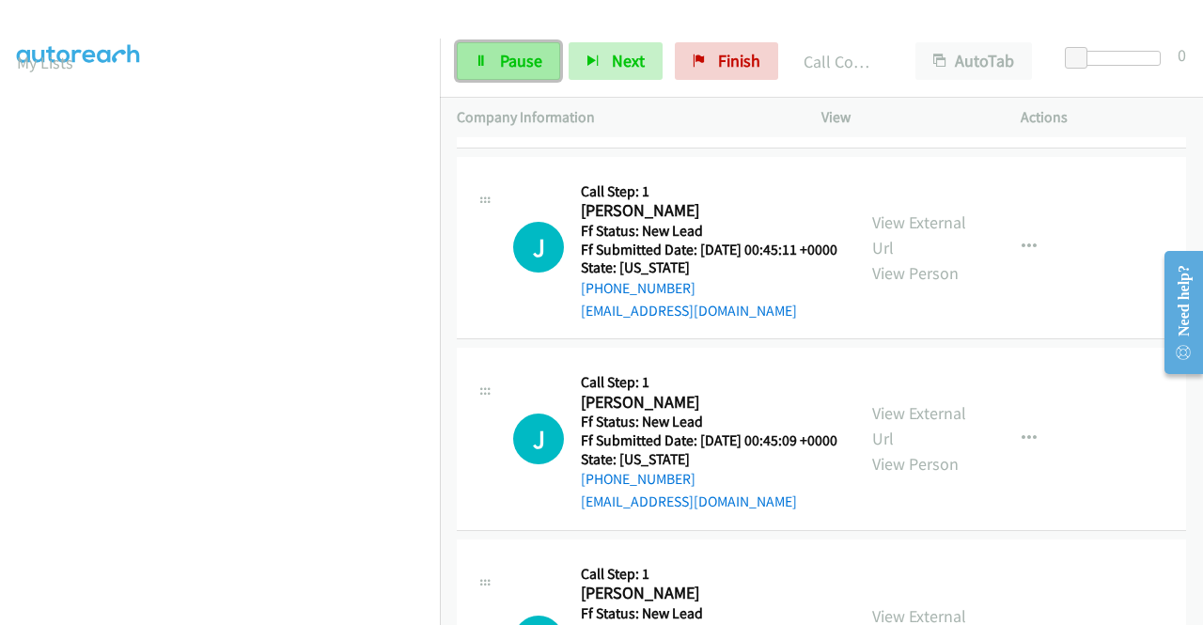
click at [500, 69] on span "Pause" at bounding box center [521, 61] width 42 height 22
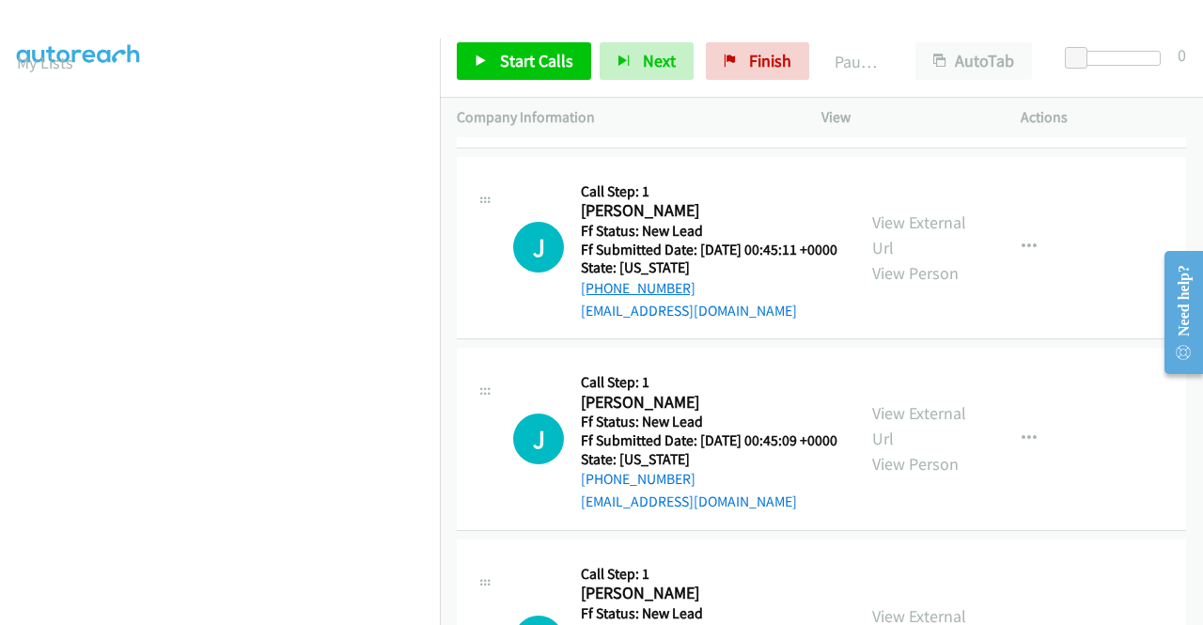
drag, startPoint x: 703, startPoint y: 475, endPoint x: 600, endPoint y: 480, distance: 102.6
click at [600, 300] on div "[PHONE_NUMBER]" at bounding box center [709, 288] width 257 height 23
copy link "[PHONE_NUMBER]"
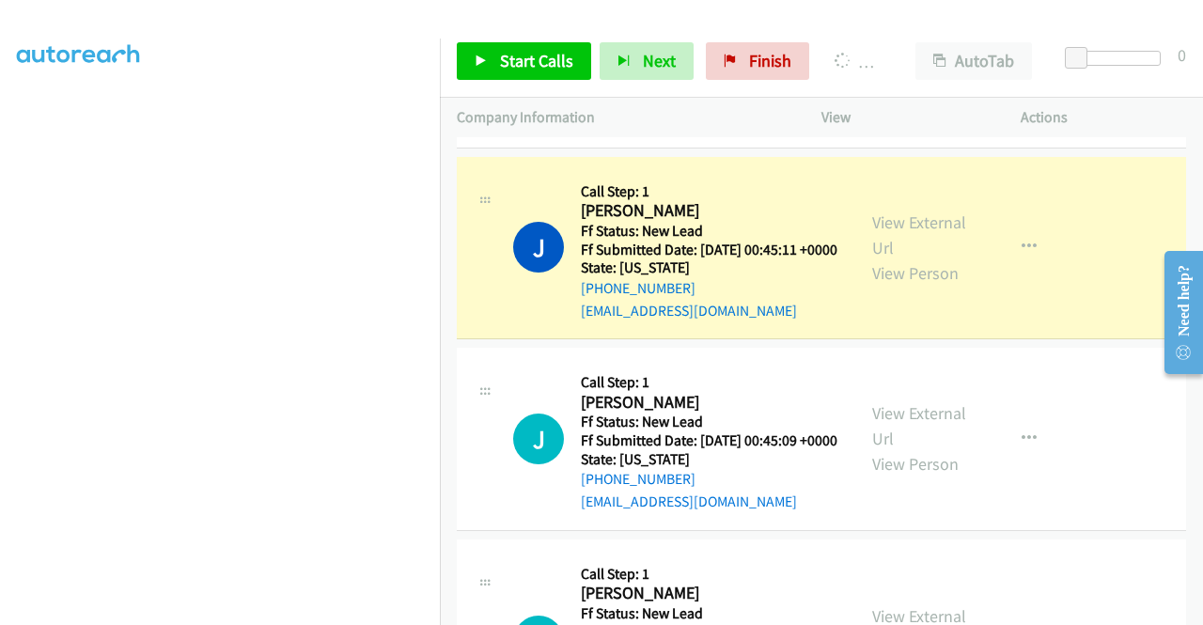
scroll to position [0, 0]
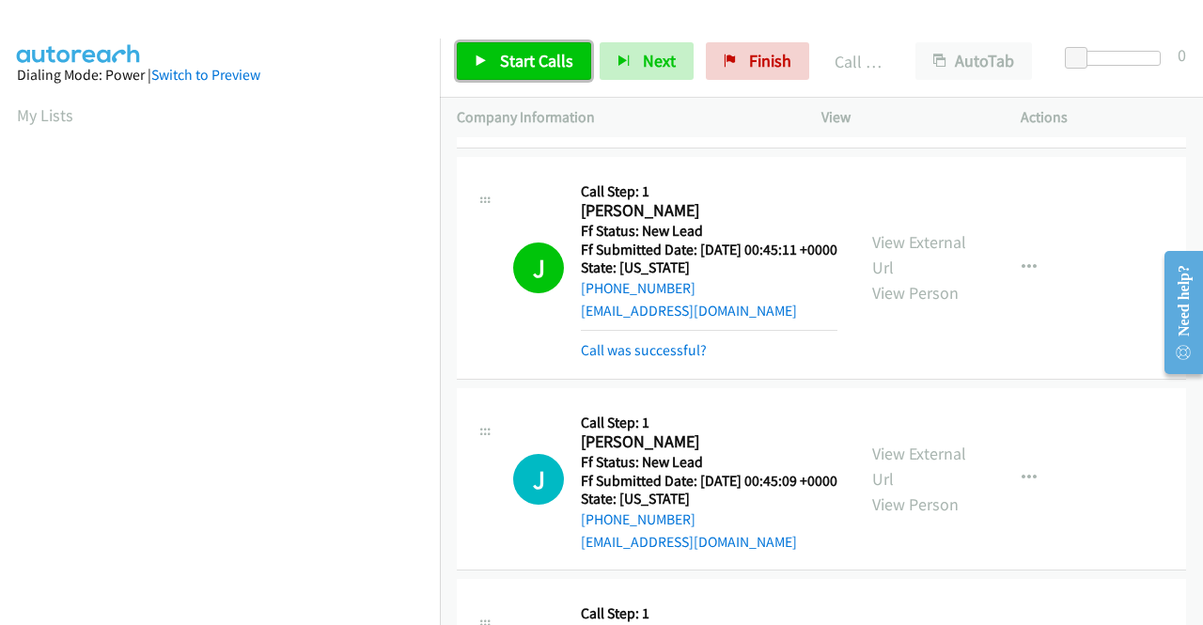
click at [558, 65] on span "Start Calls" at bounding box center [536, 61] width 73 height 22
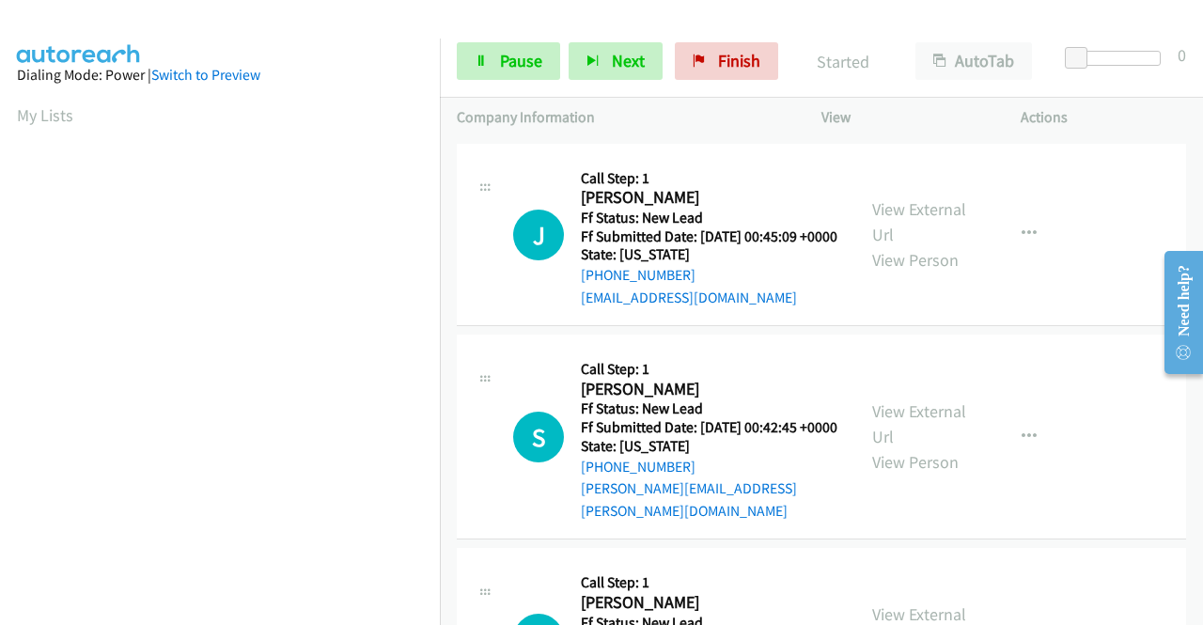
scroll to position [3046, 0]
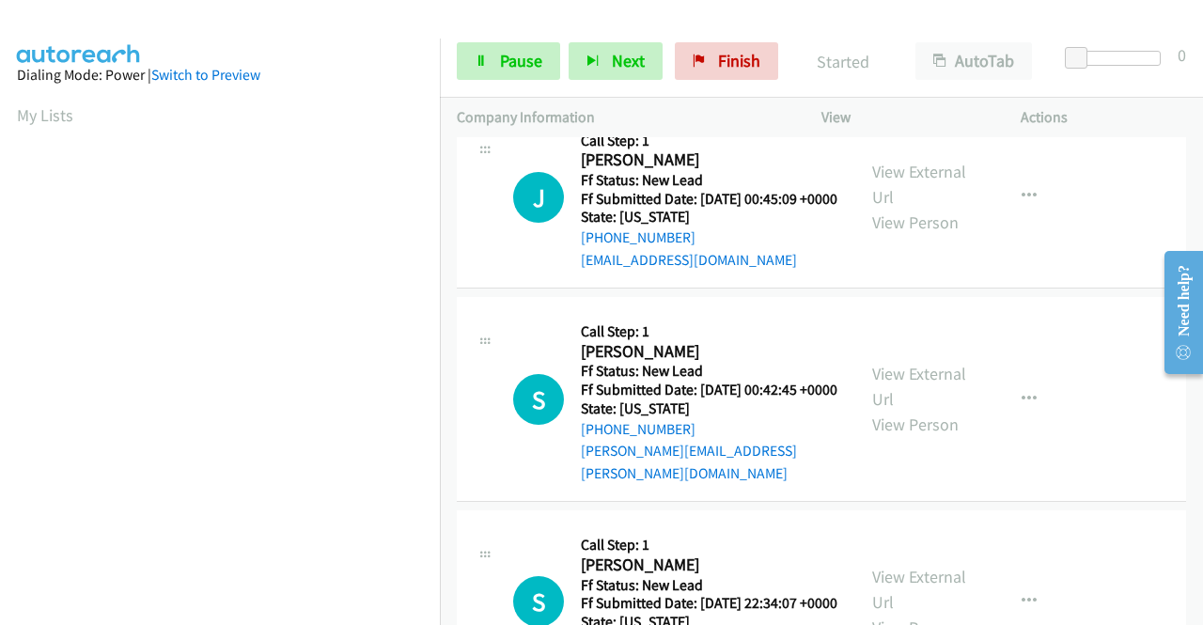
click at [642, 77] on link "Call was successful?" at bounding box center [644, 68] width 126 height 18
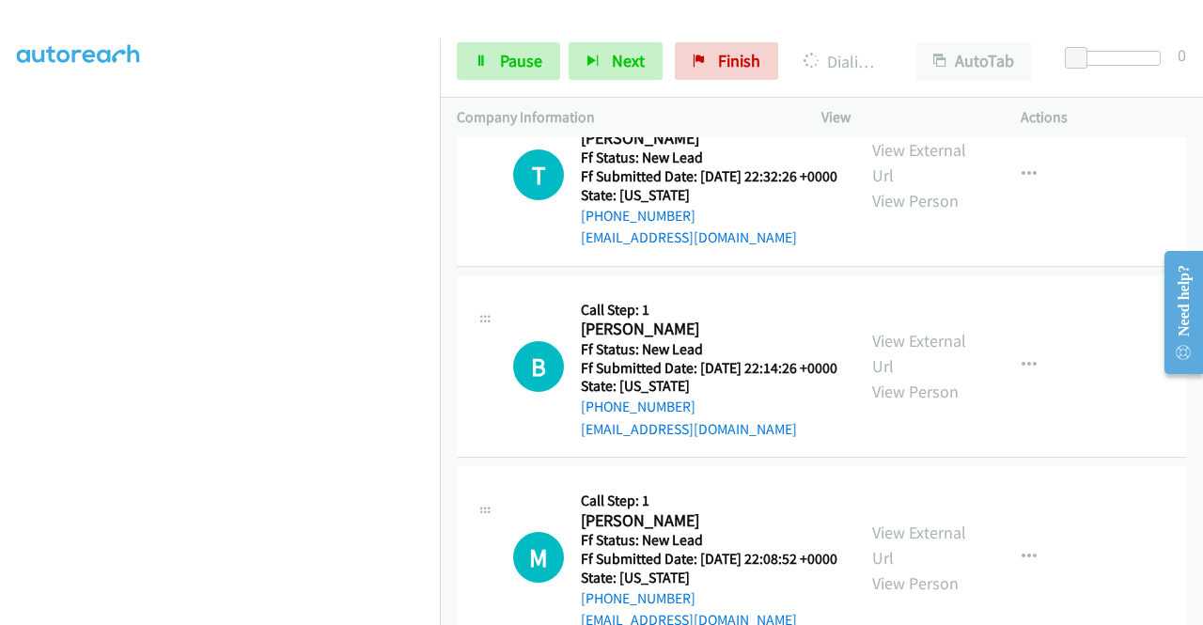
scroll to position [3965, 0]
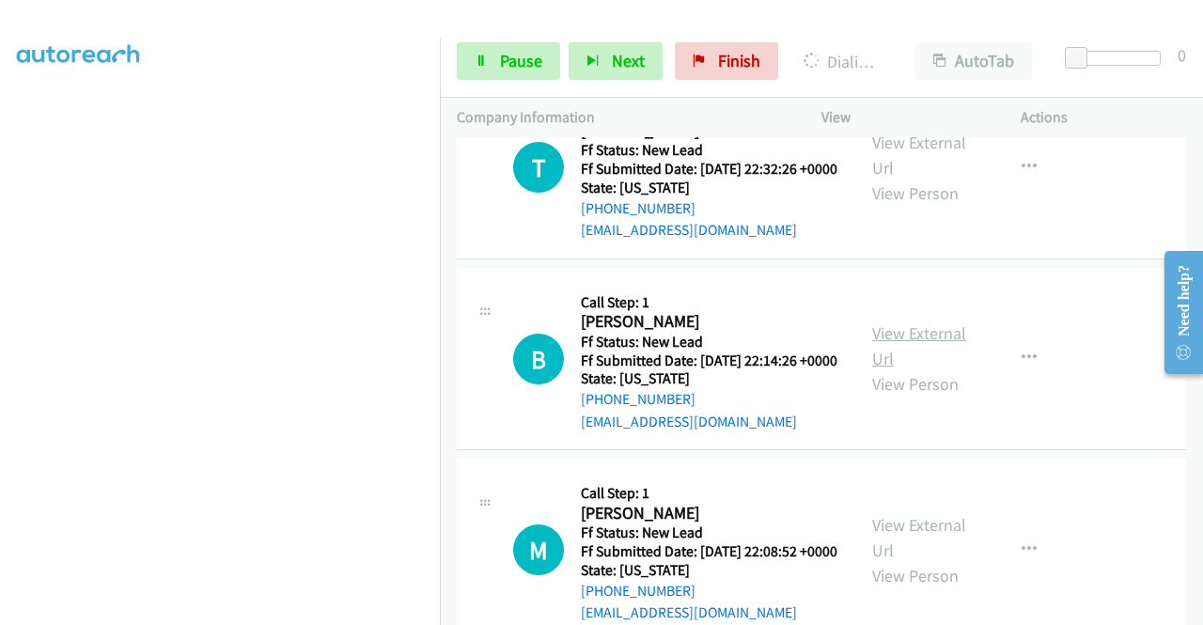
click at [926, 369] on link "View External Url" at bounding box center [919, 345] width 94 height 47
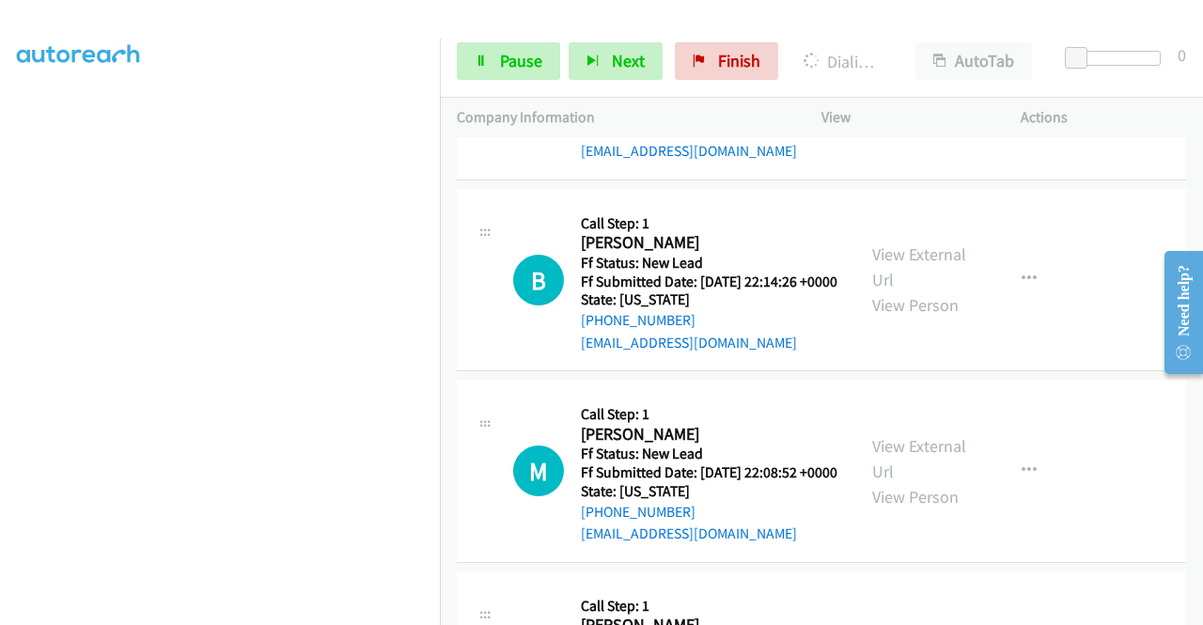
scroll to position [4153, 0]
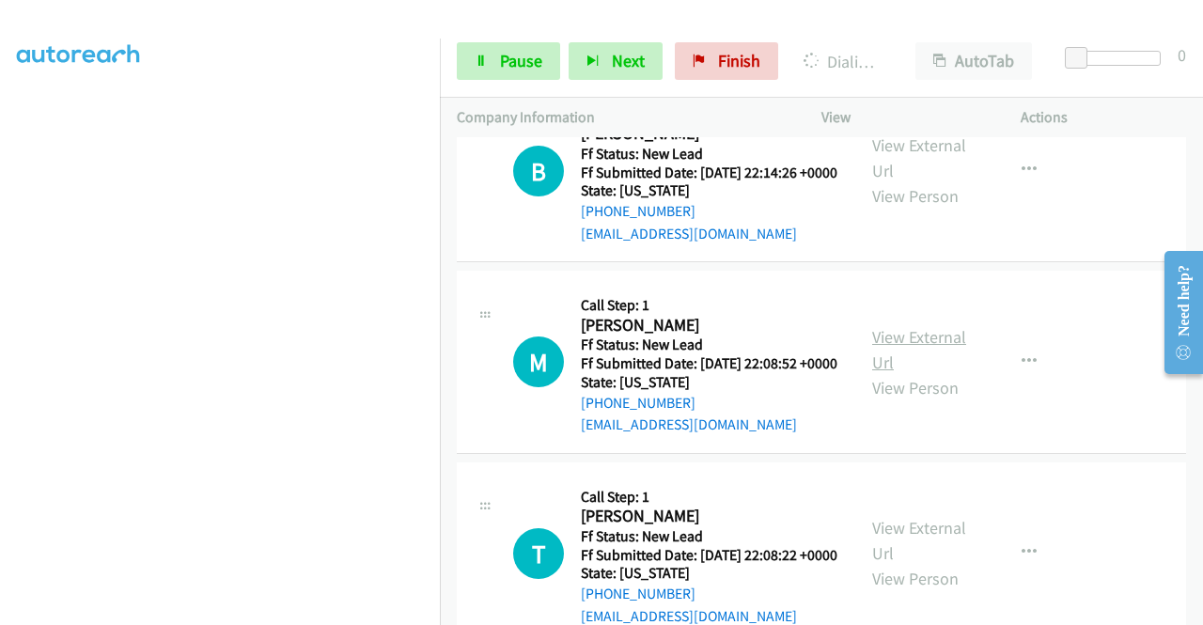
click at [939, 373] on link "View External Url" at bounding box center [919, 349] width 94 height 47
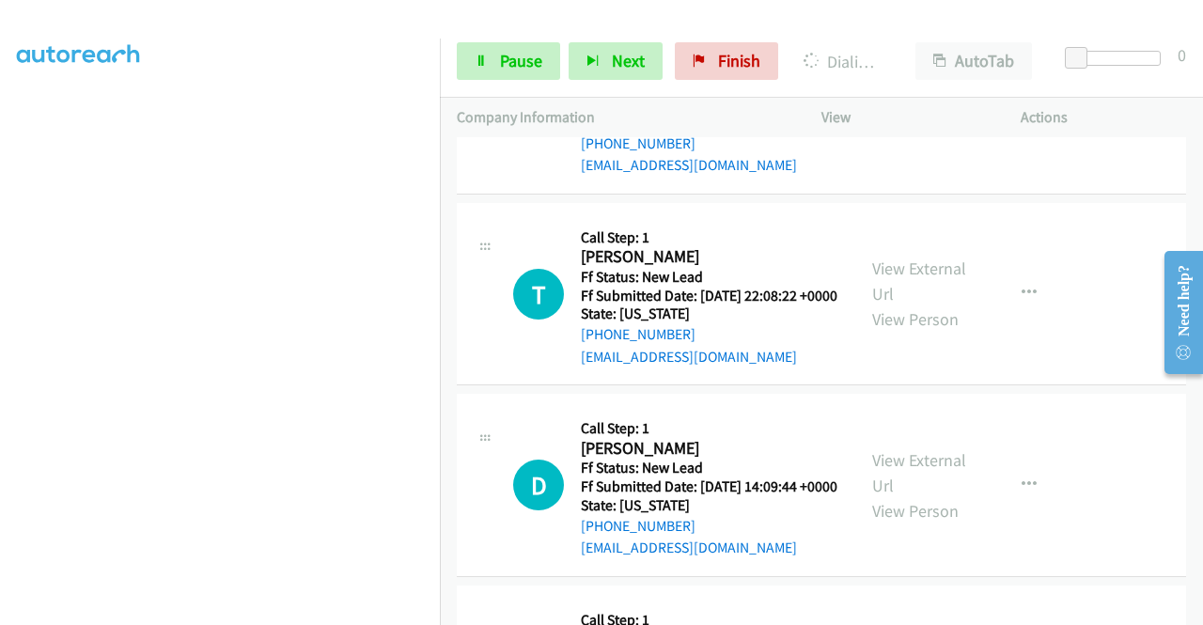
scroll to position [4435, 0]
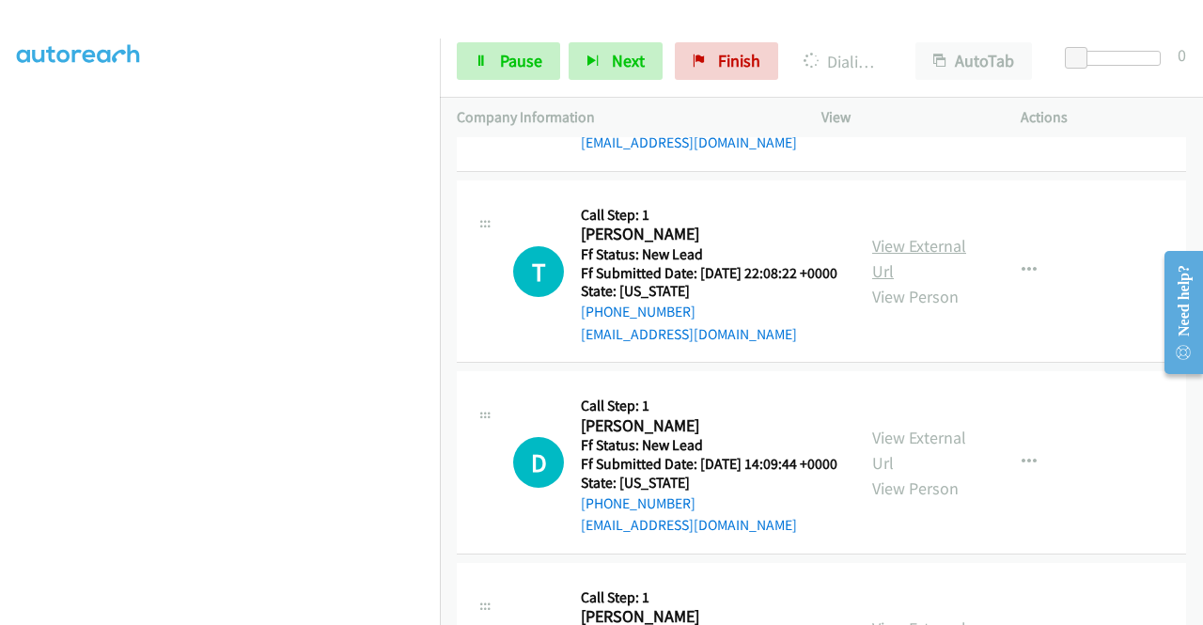
click at [913, 282] on link "View External Url" at bounding box center [919, 258] width 94 height 47
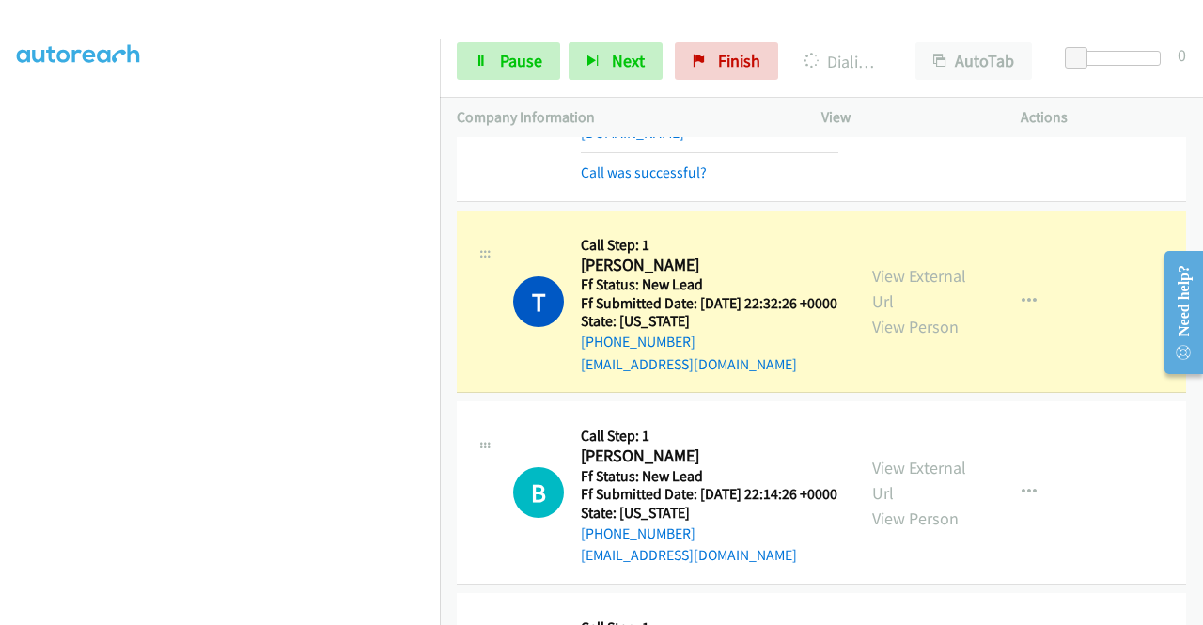
scroll to position [0, 0]
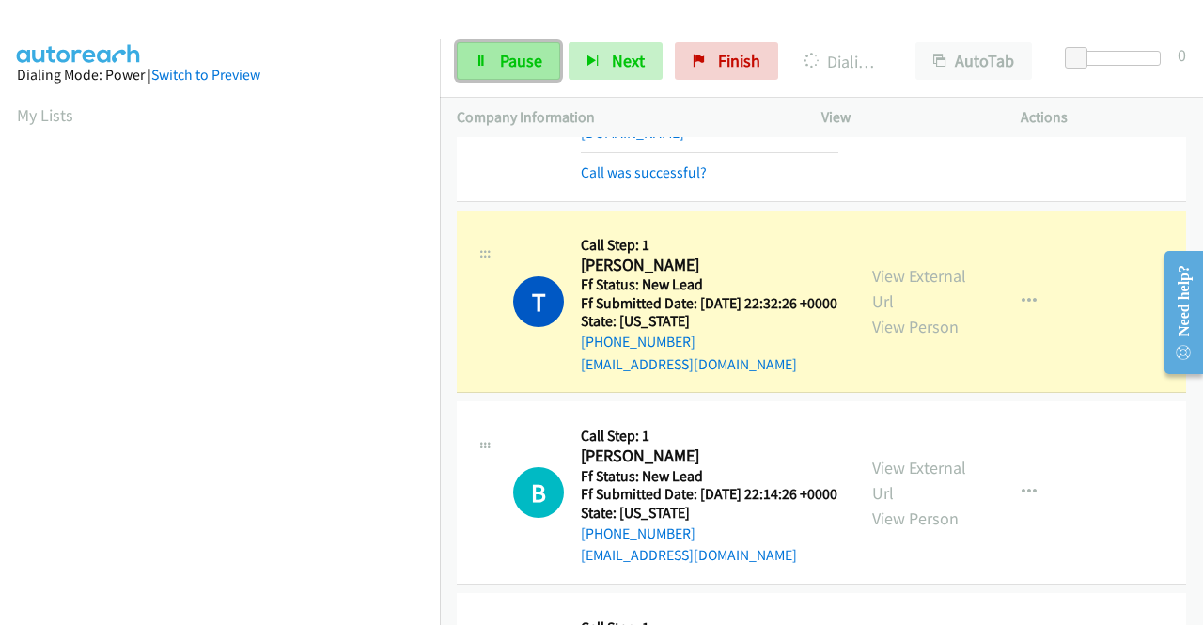
click at [512, 60] on span "Pause" at bounding box center [521, 61] width 42 height 22
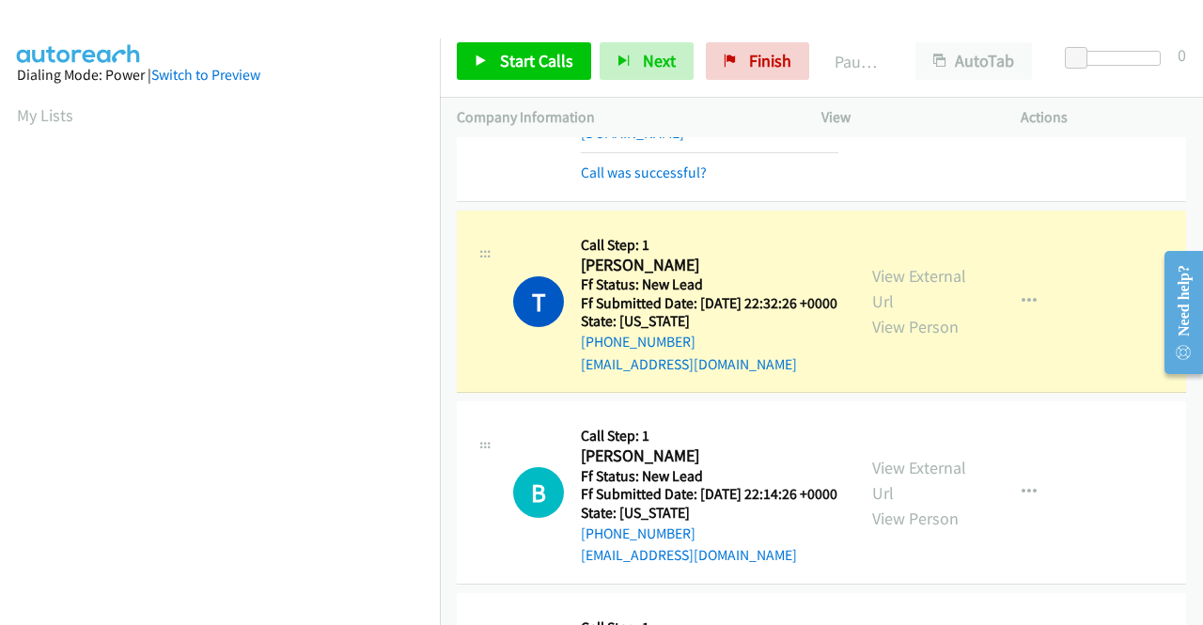
scroll to position [428, 0]
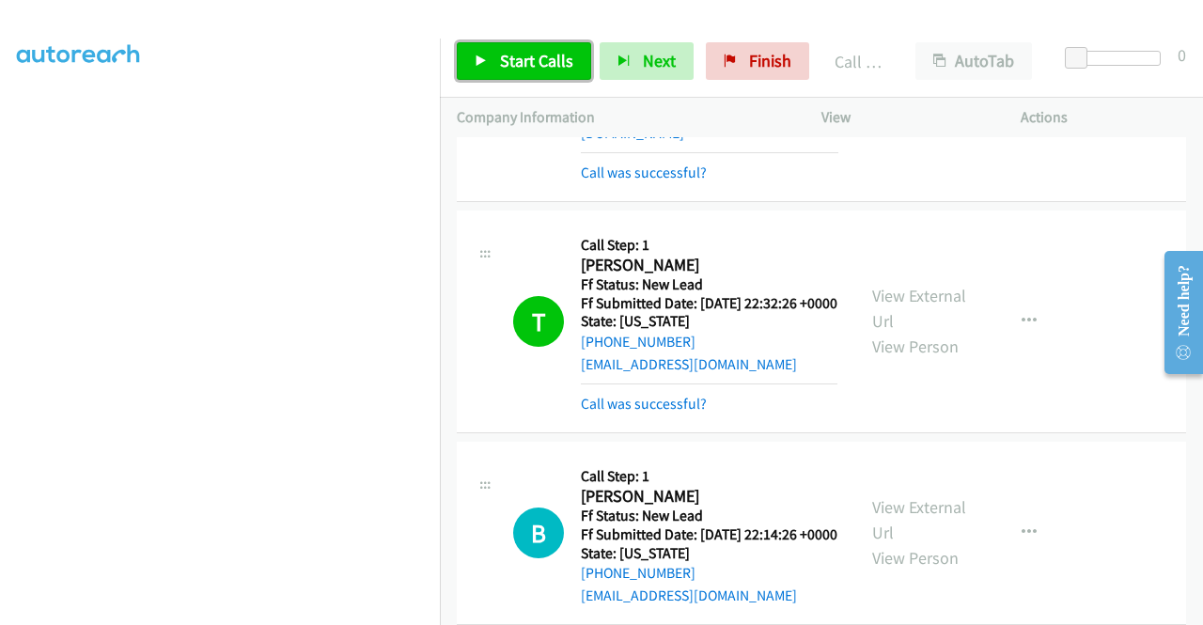
drag, startPoint x: 532, startPoint y: 57, endPoint x: 571, endPoint y: 110, distance: 65.8
click at [532, 57] on span "Start Calls" at bounding box center [536, 61] width 73 height 22
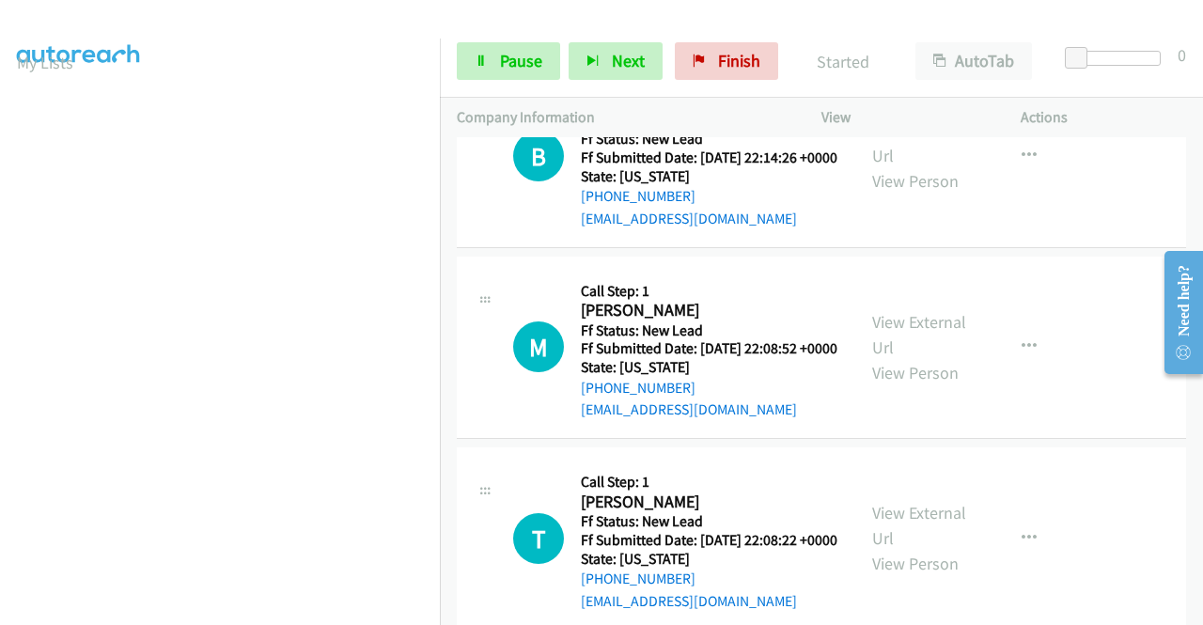
scroll to position [4247, 0]
drag, startPoint x: 724, startPoint y: 441, endPoint x: 397, endPoint y: 321, distance: 347.2
click at [593, 209] on div "[PHONE_NUMBER]" at bounding box center [709, 197] width 257 height 23
copy link "[PHONE_NUMBER]"
click at [530, 52] on span "Pause" at bounding box center [521, 61] width 42 height 22
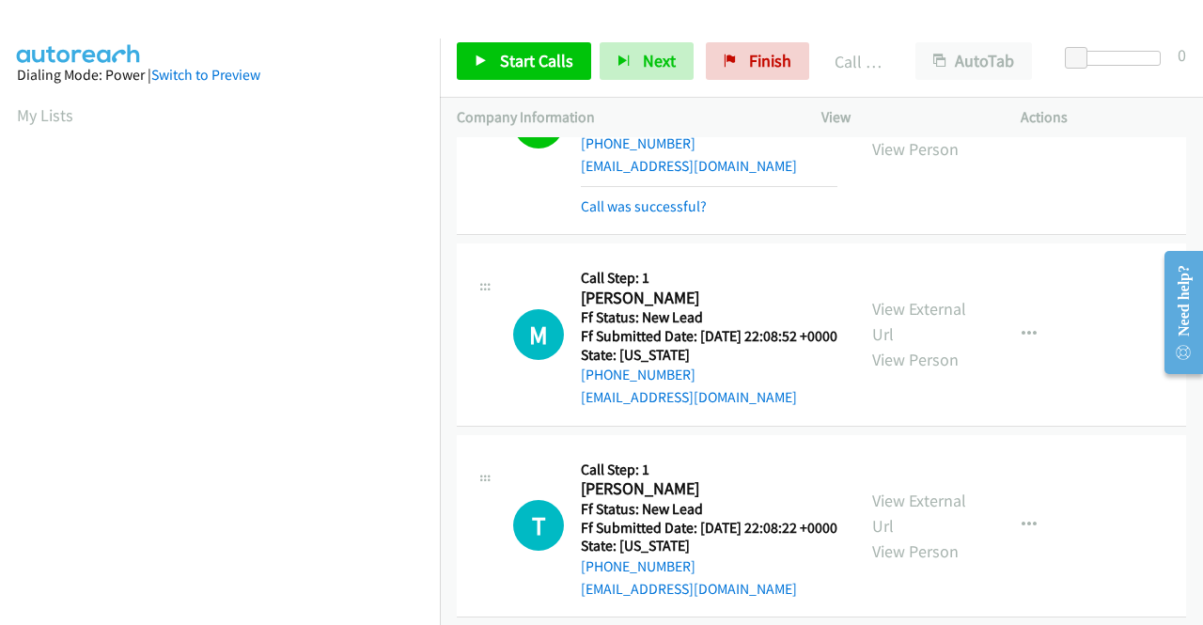
scroll to position [4341, 0]
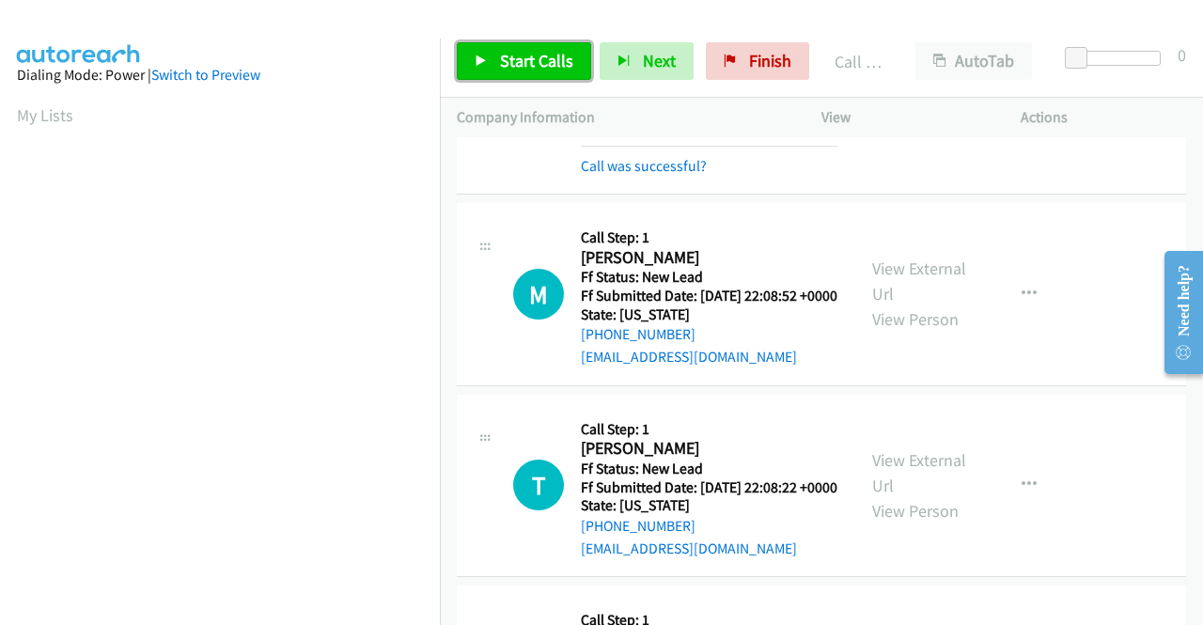
click at [541, 51] on span "Start Calls" at bounding box center [536, 61] width 73 height 22
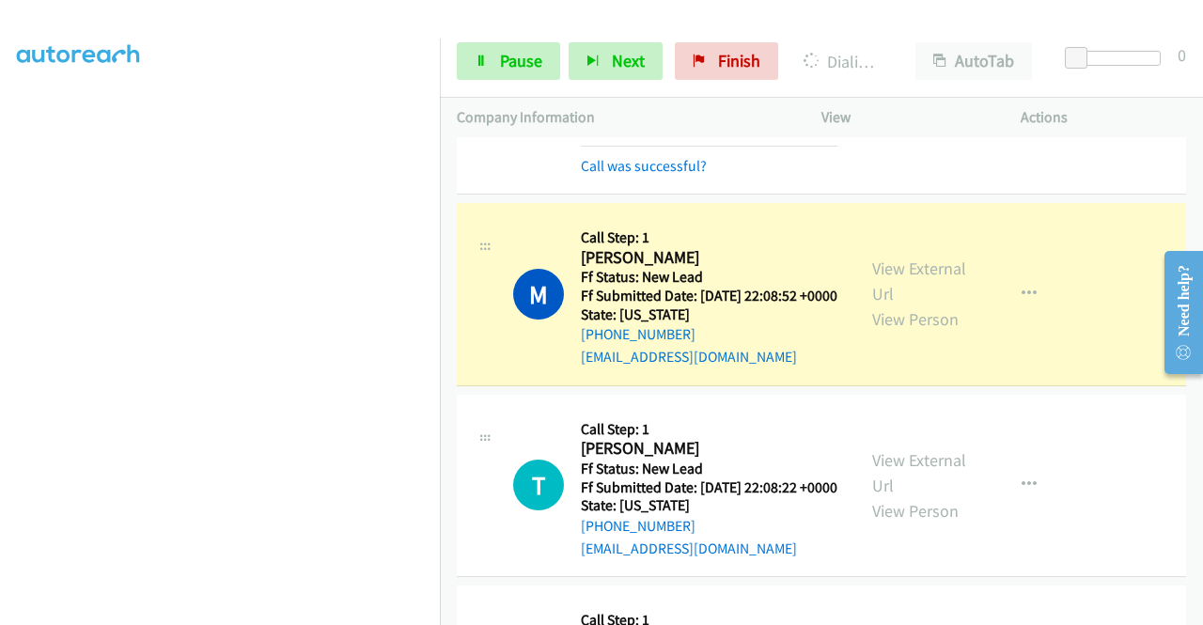
scroll to position [0, 0]
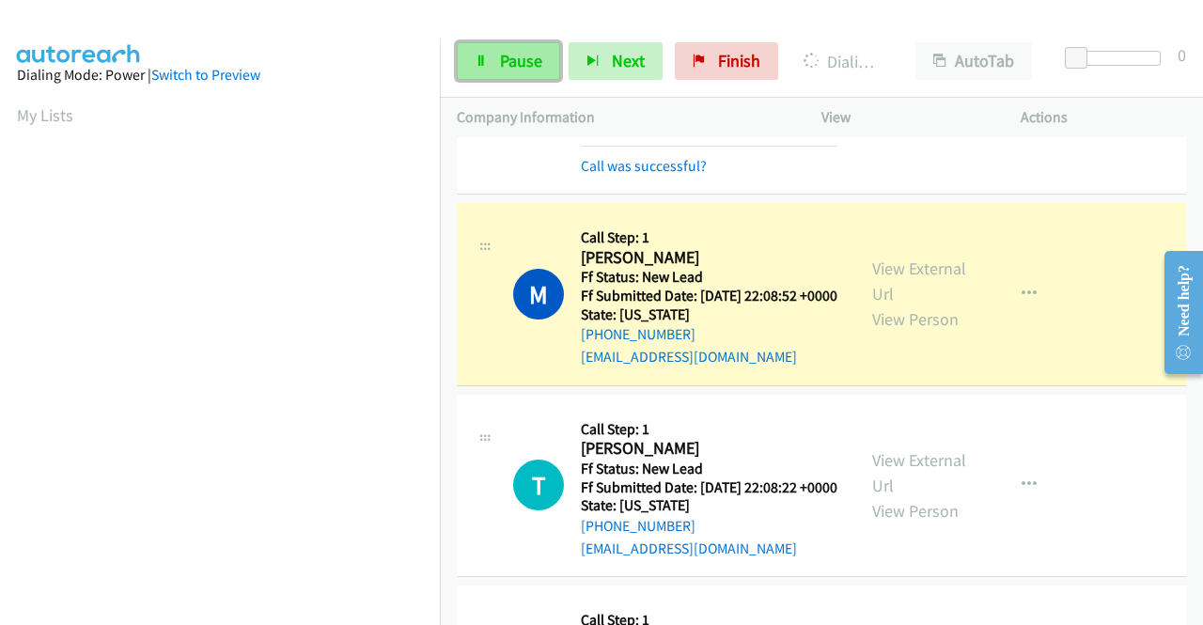
click at [481, 55] on icon at bounding box center [481, 61] width 13 height 13
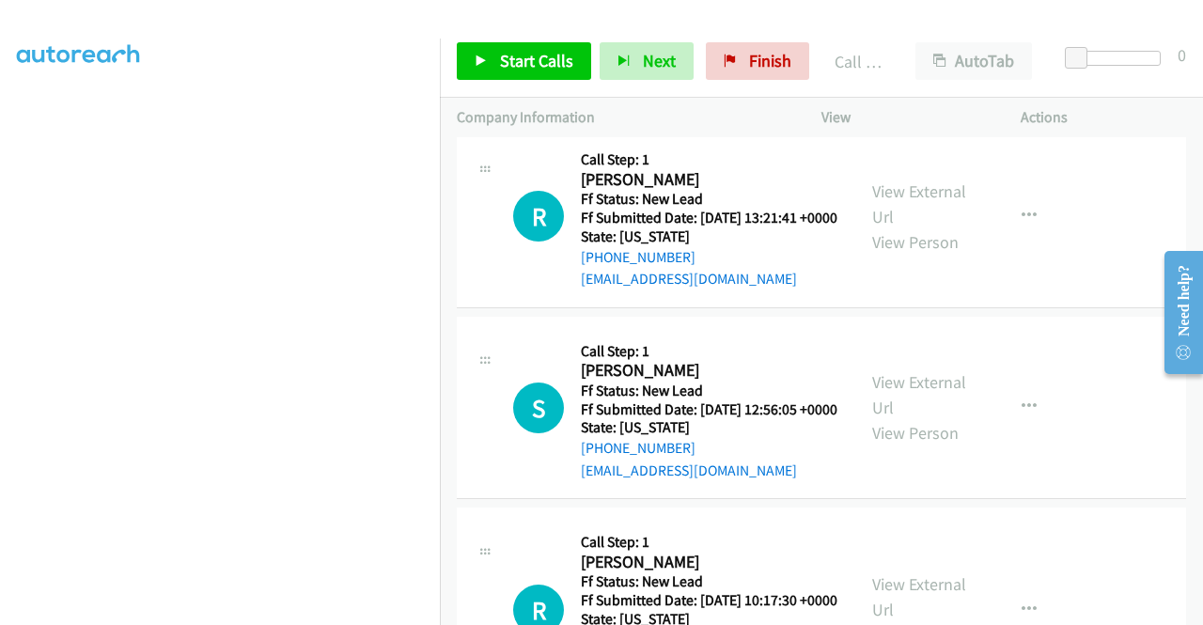
scroll to position [5093, 0]
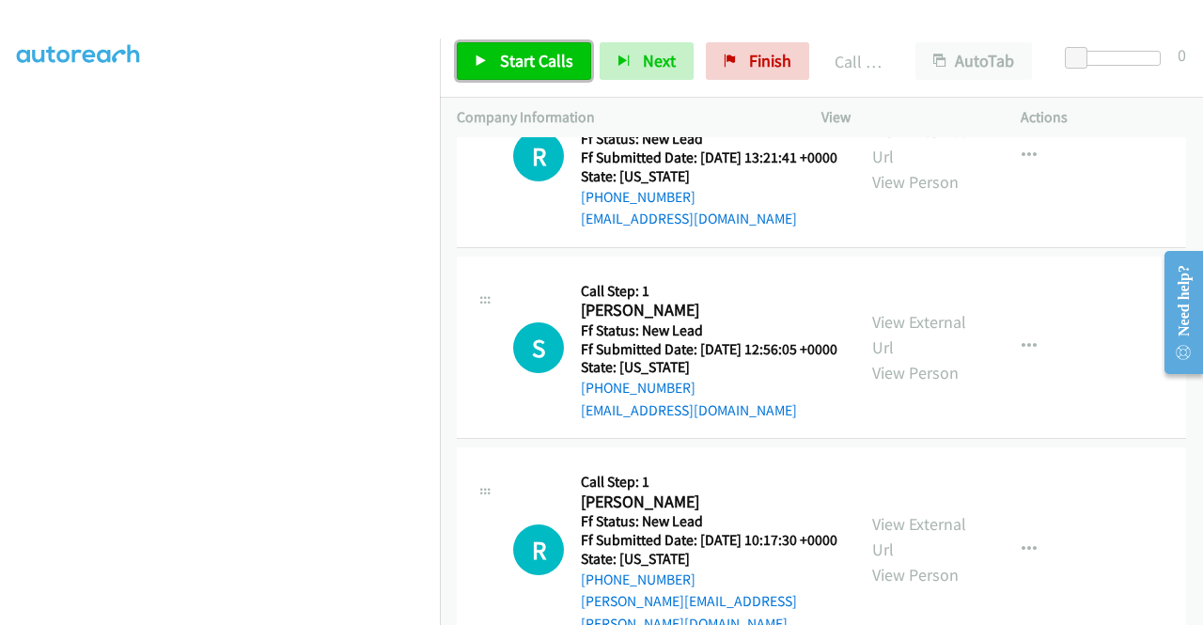
click at [534, 68] on span "Start Calls" at bounding box center [536, 61] width 73 height 22
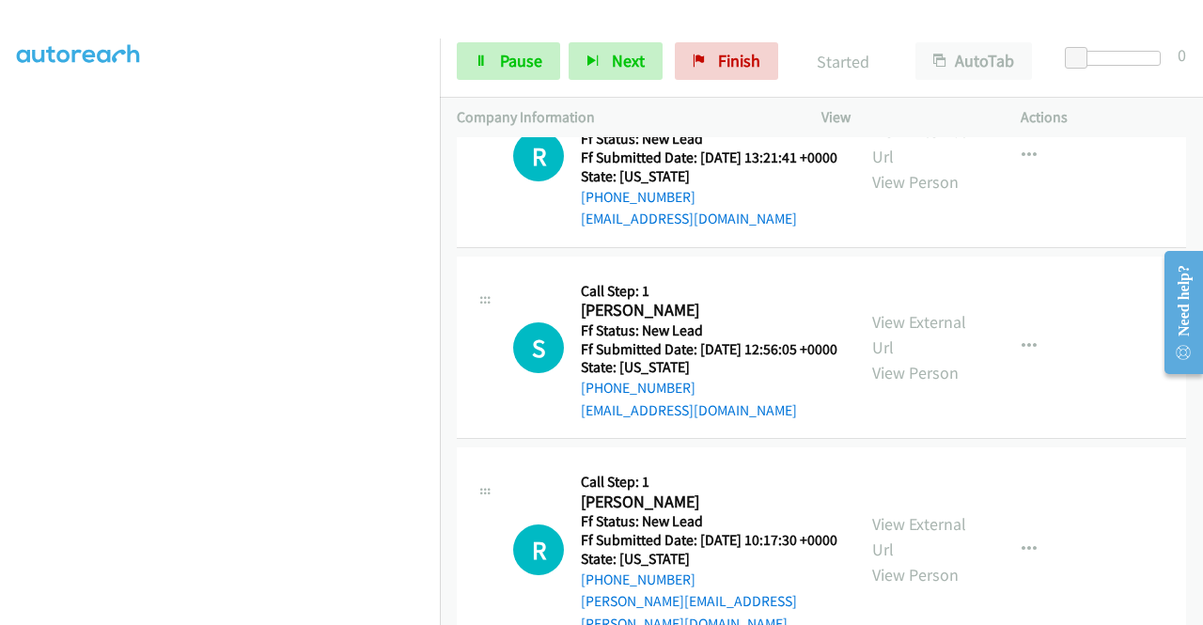
click at [942, 167] on link "View External Url" at bounding box center [919, 143] width 94 height 47
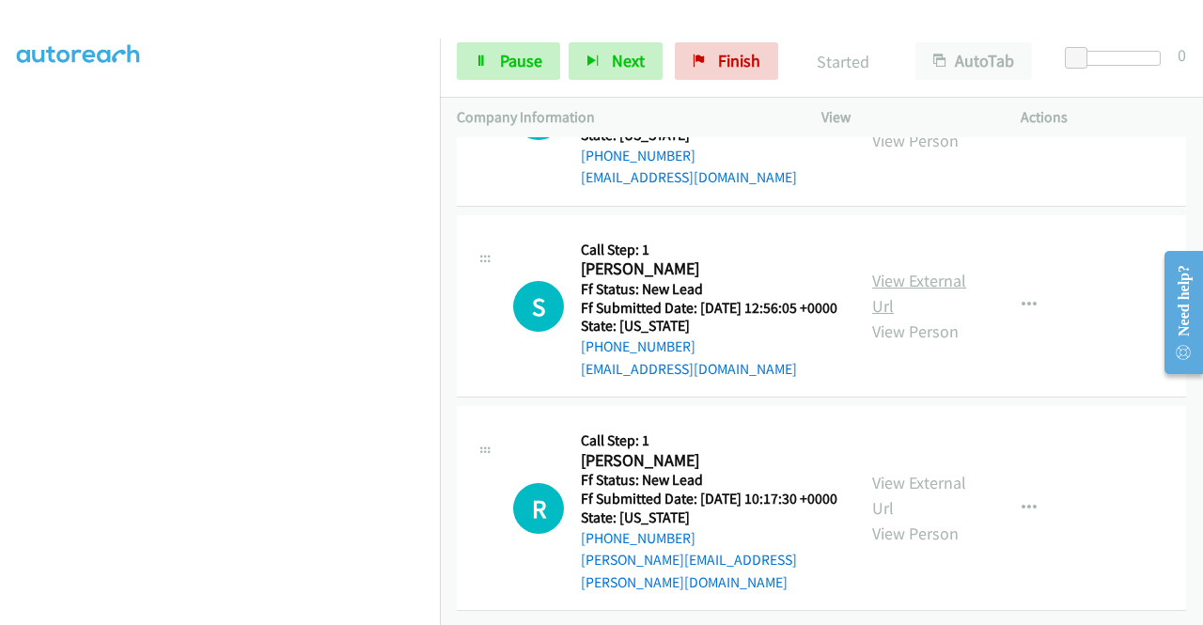
scroll to position [5281, 0]
click at [895, 317] on link "View External Url" at bounding box center [919, 293] width 94 height 47
click at [919, 493] on link "View External Url" at bounding box center [919, 495] width 94 height 47
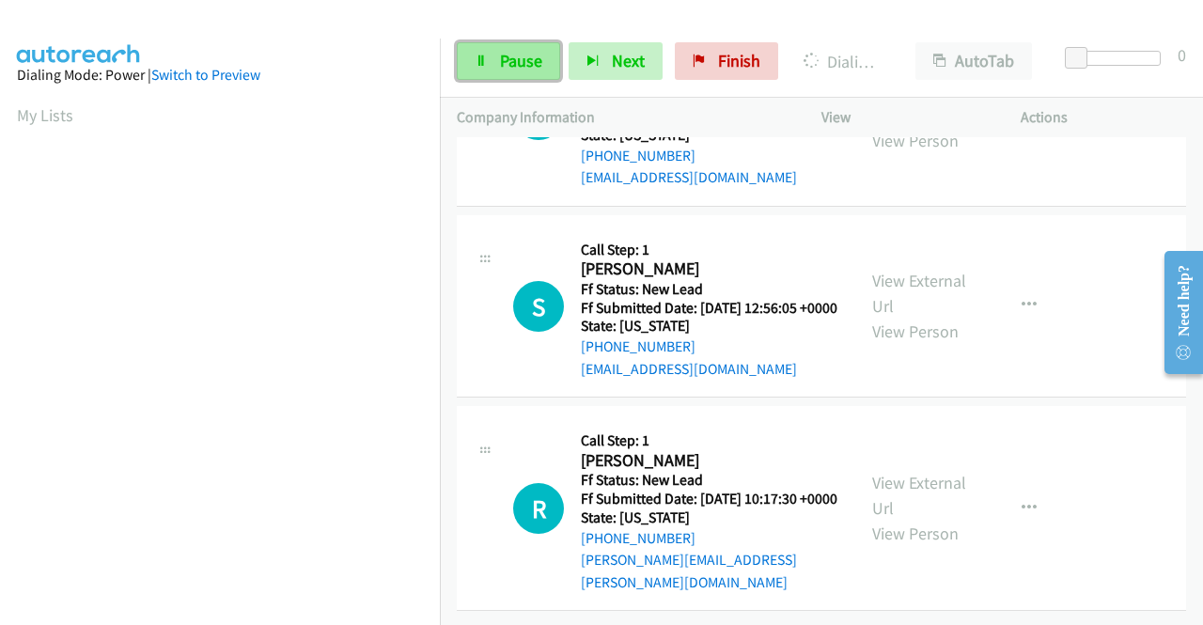
click at [522, 66] on span "Pause" at bounding box center [521, 61] width 42 height 22
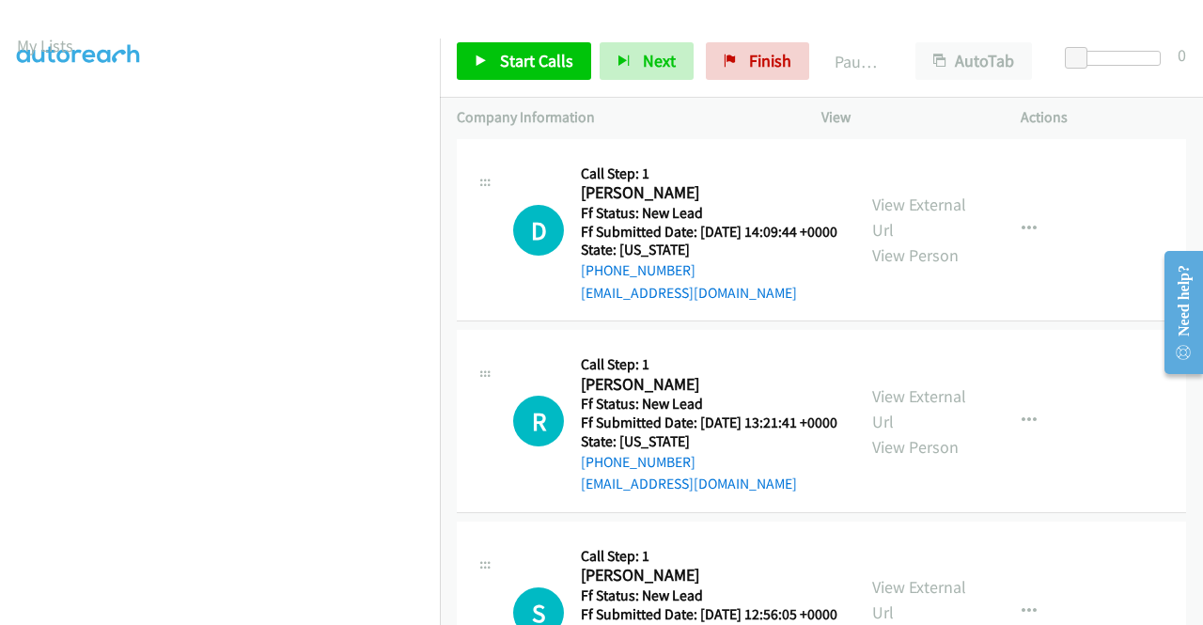
scroll to position [53, 0]
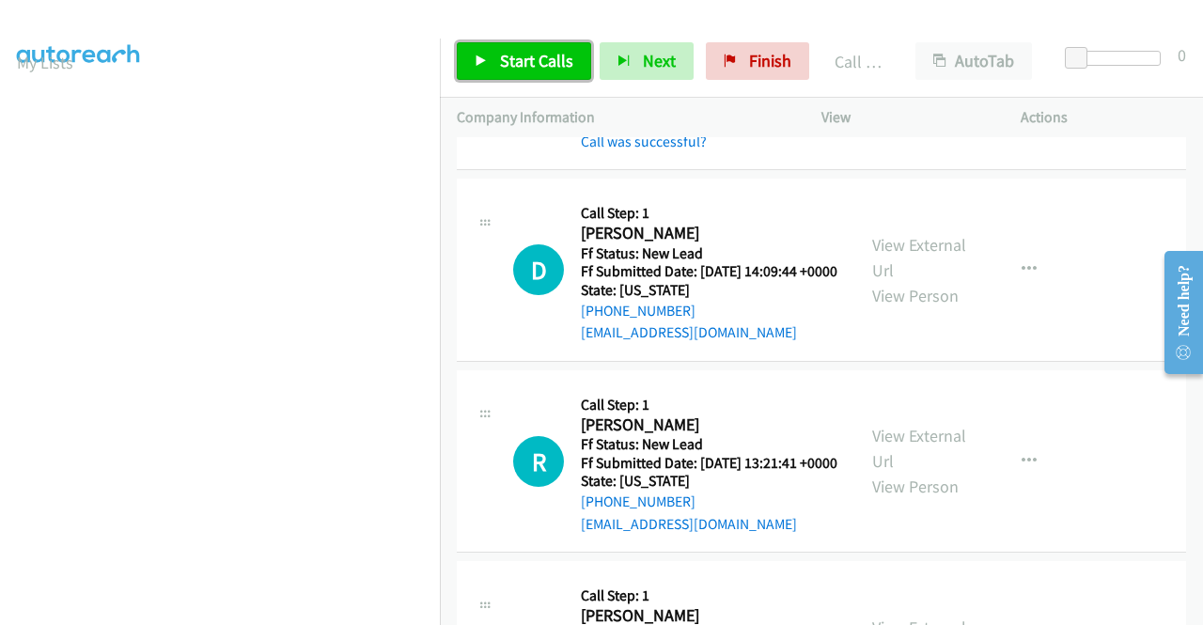
click at [529, 60] on span "Start Calls" at bounding box center [536, 61] width 73 height 22
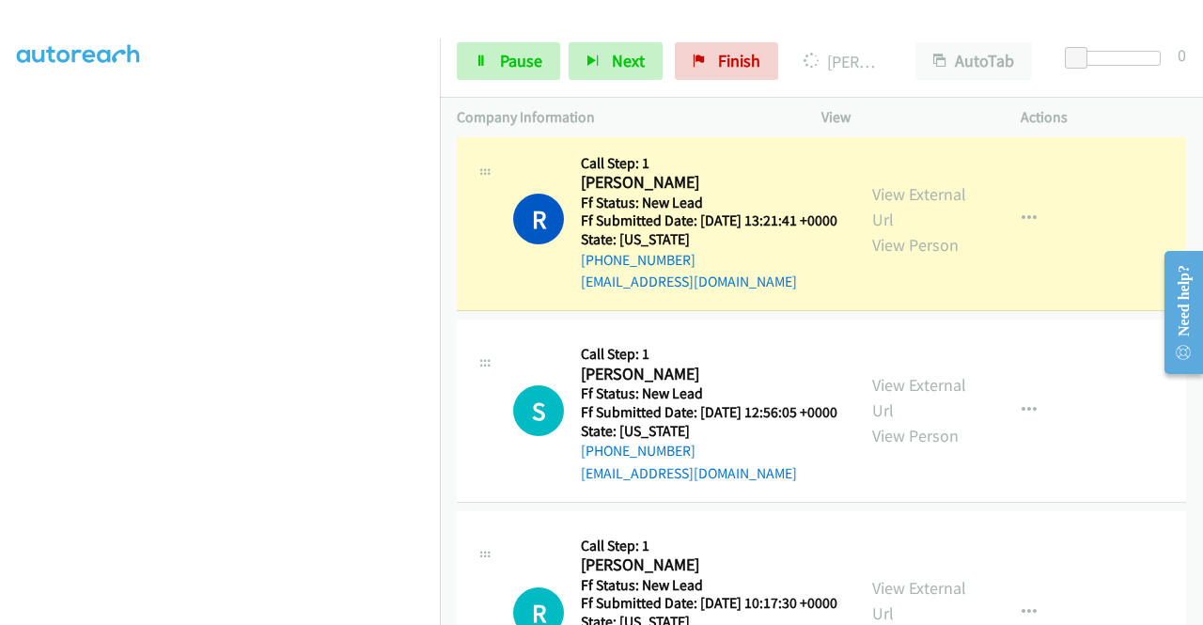
scroll to position [0, 0]
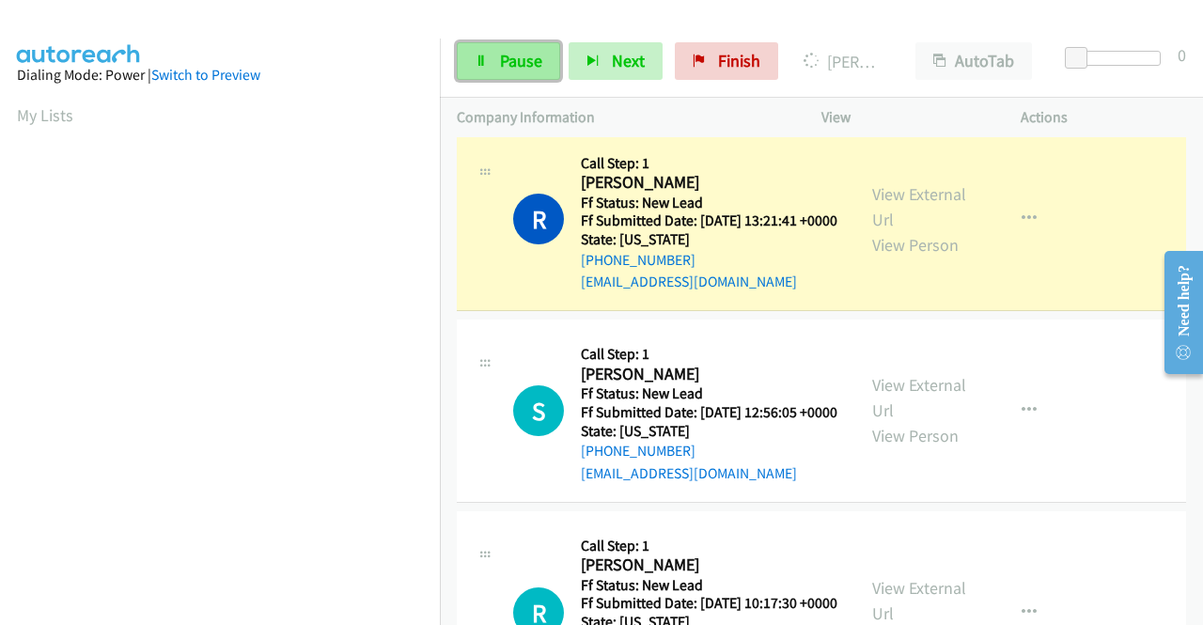
click at [528, 70] on span "Pause" at bounding box center [521, 61] width 42 height 22
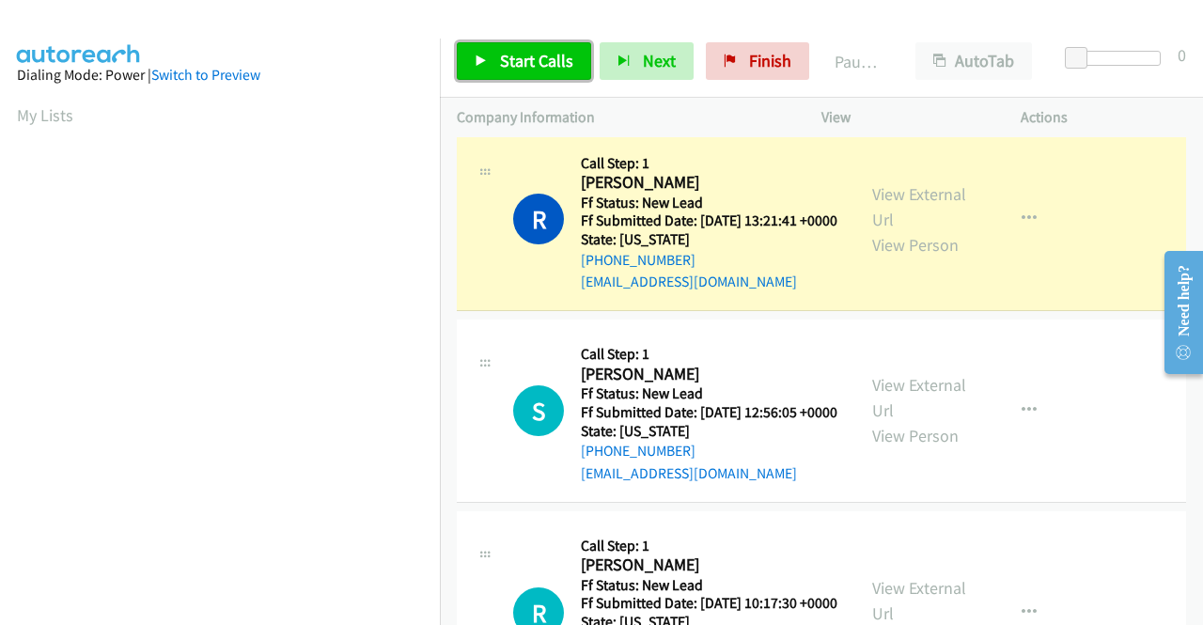
click at [510, 48] on link "Start Calls" at bounding box center [524, 61] width 134 height 38
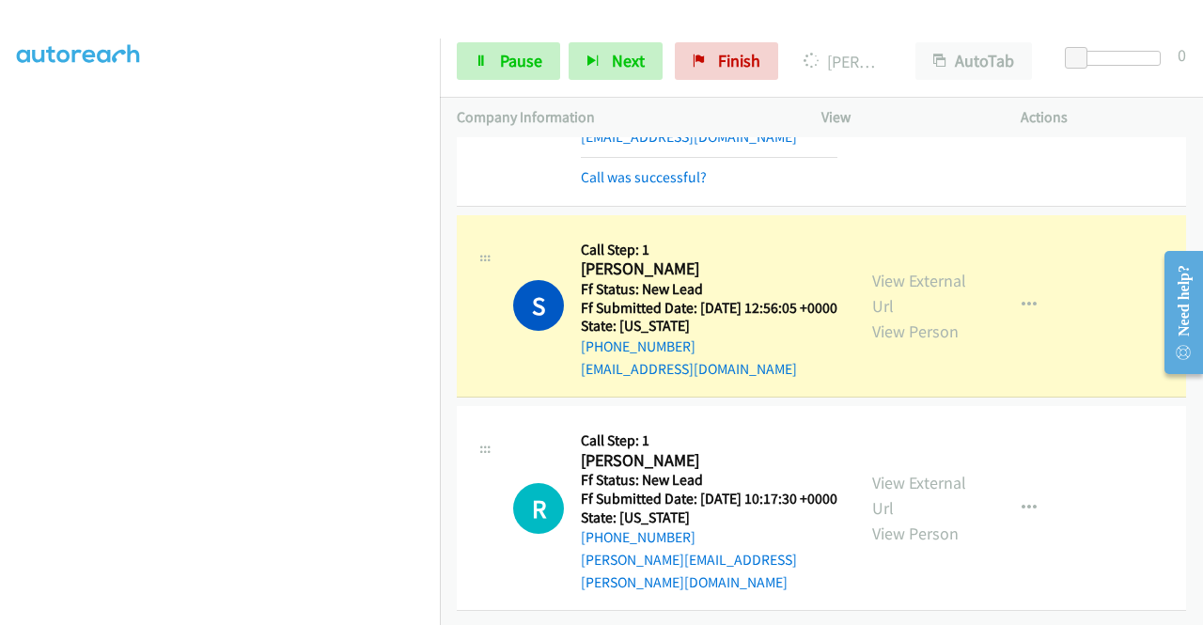
scroll to position [5580, 0]
drag, startPoint x: 509, startPoint y: 61, endPoint x: 466, endPoint y: 146, distance: 95.0
click at [509, 61] on span "Pause" at bounding box center [521, 61] width 42 height 22
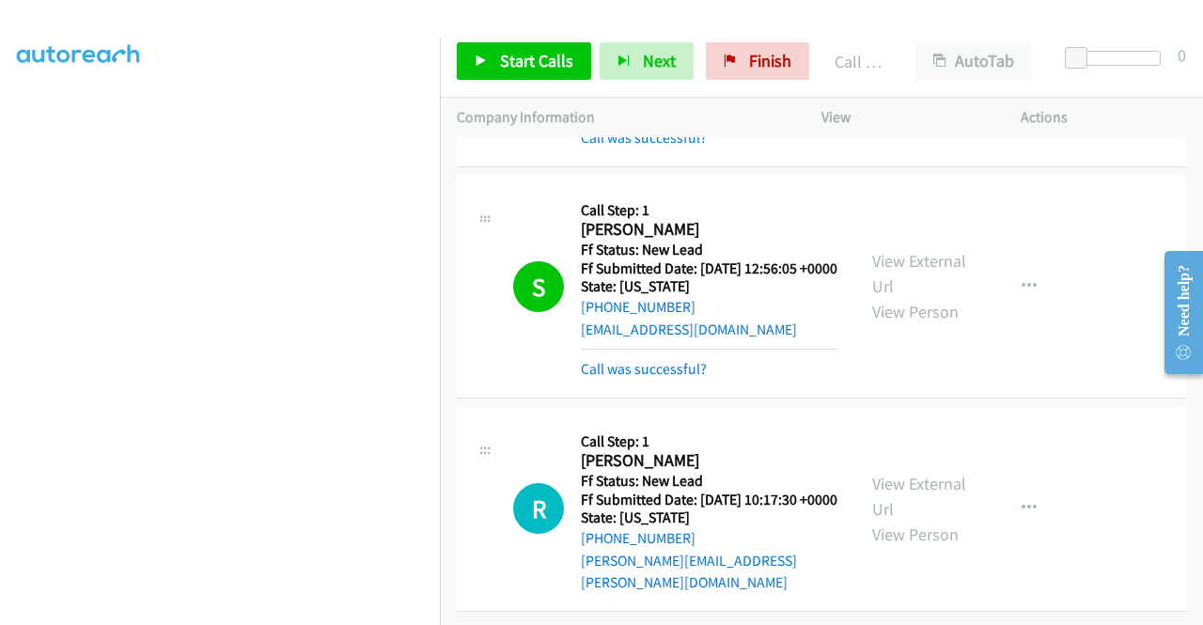
scroll to position [5645, 0]
click at [546, 64] on span "Start Calls" at bounding box center [536, 61] width 73 height 22
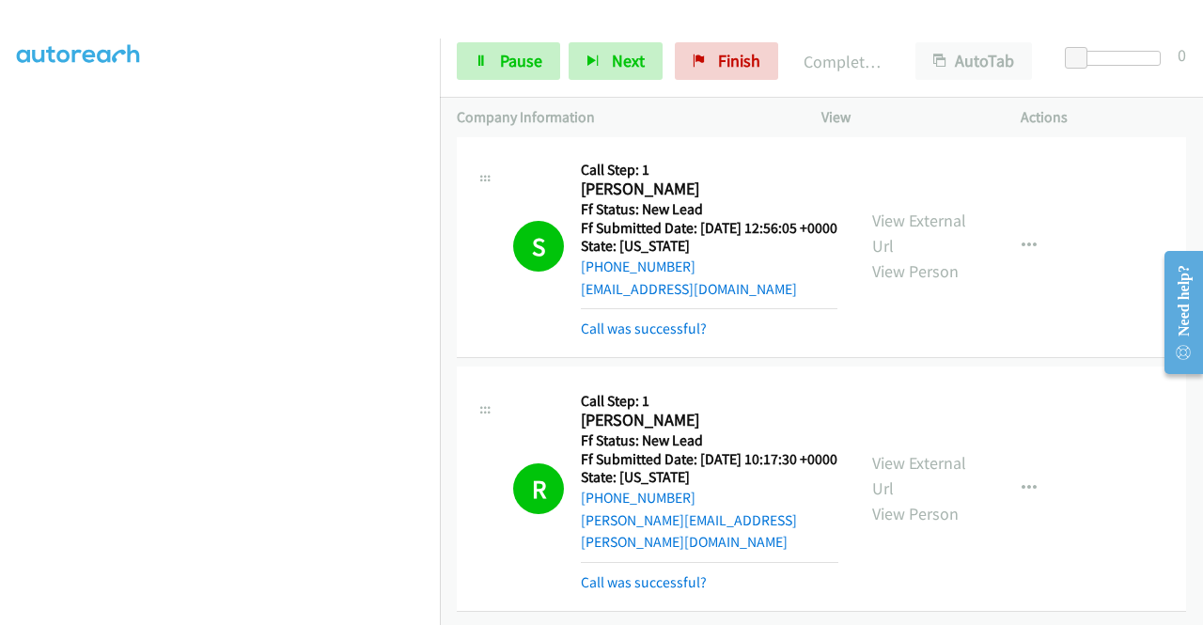
scroll to position [5770, 0]
click at [712, 46] on link "Finish" at bounding box center [726, 61] width 103 height 38
